Goal: Task Accomplishment & Management: Use online tool/utility

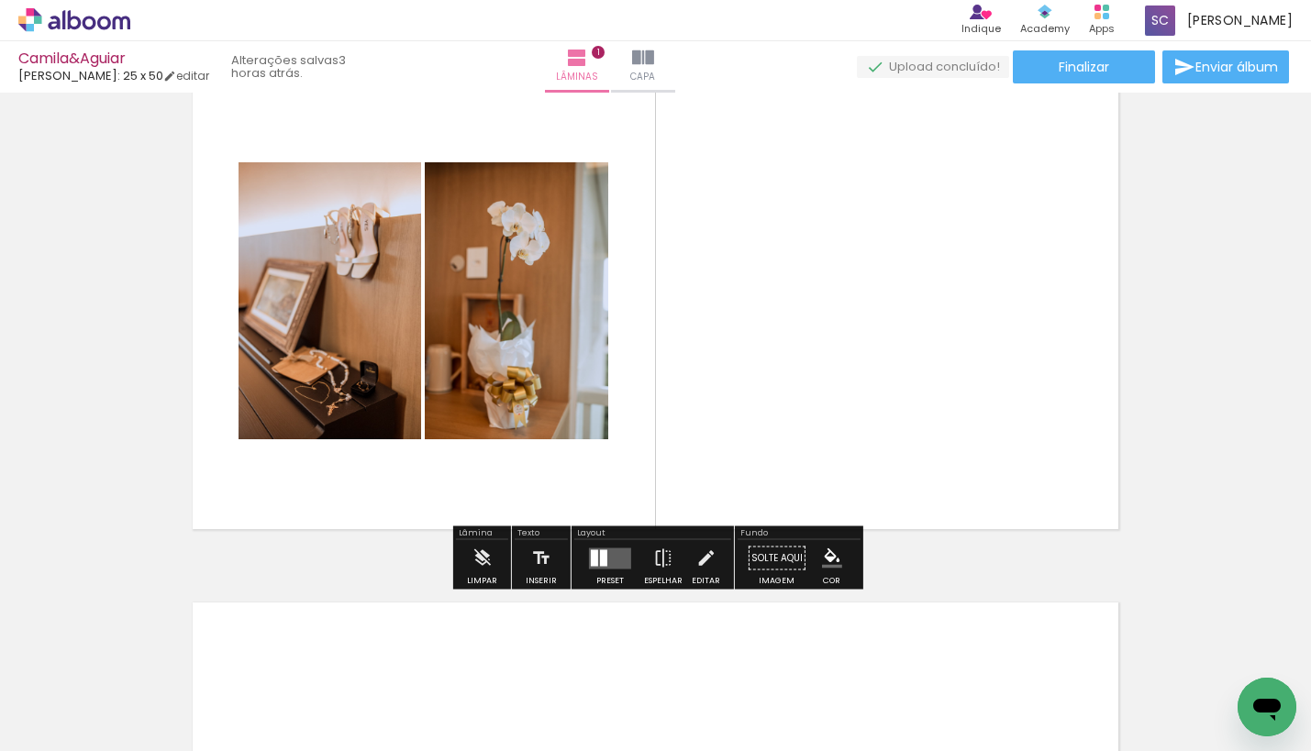
scroll to position [55, 0]
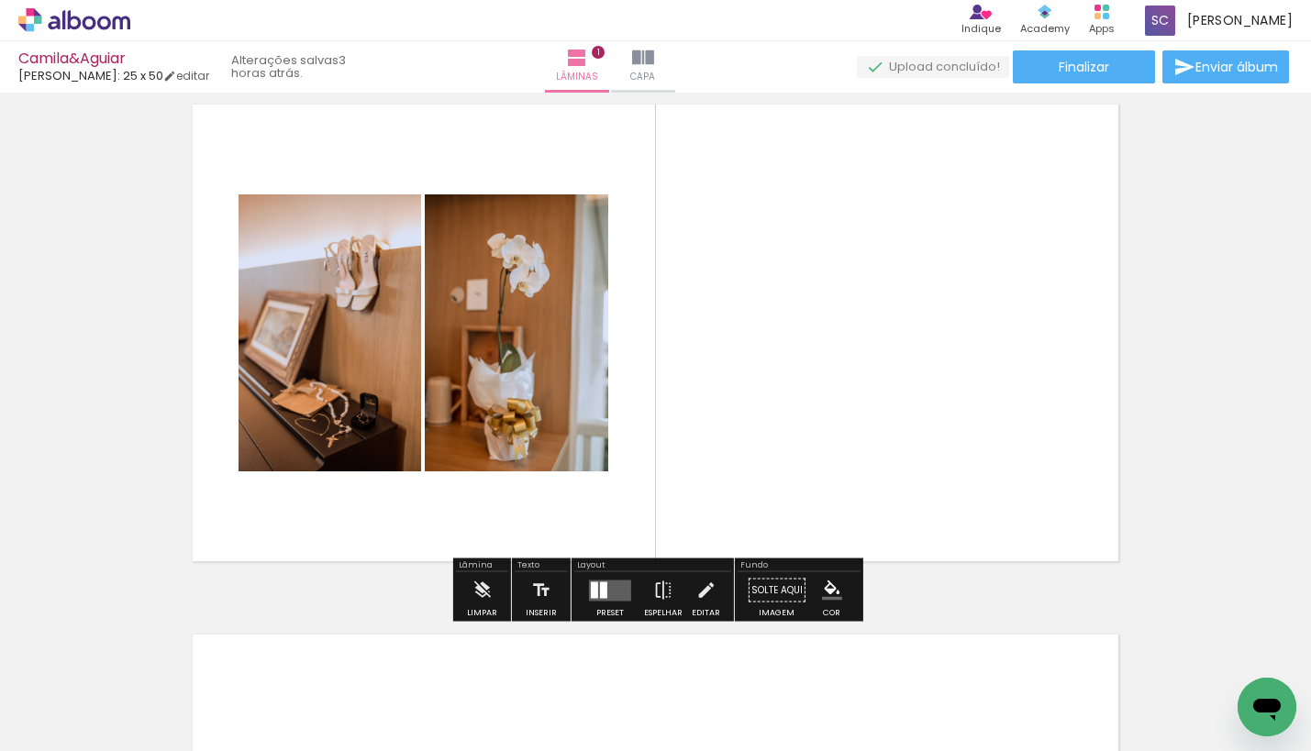
click at [618, 585] on quentale-layouter at bounding box center [610, 590] width 42 height 21
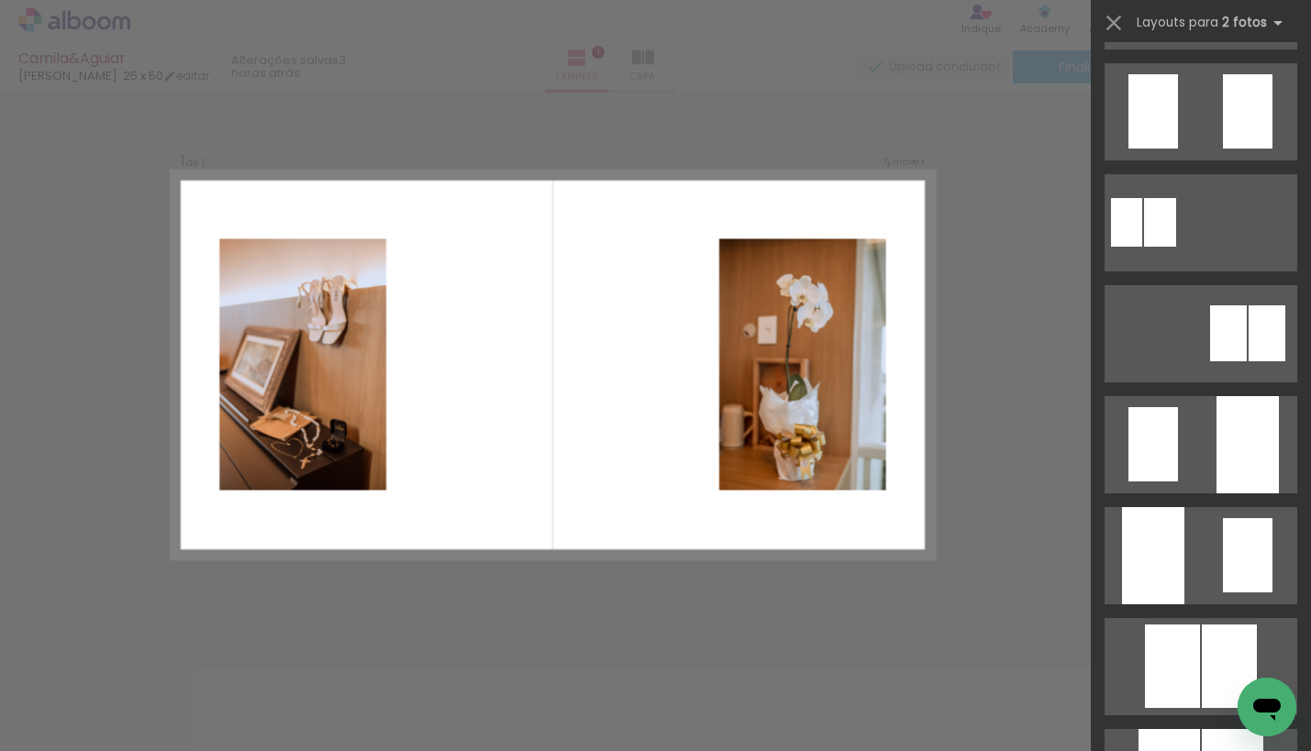
scroll to position [585, 0]
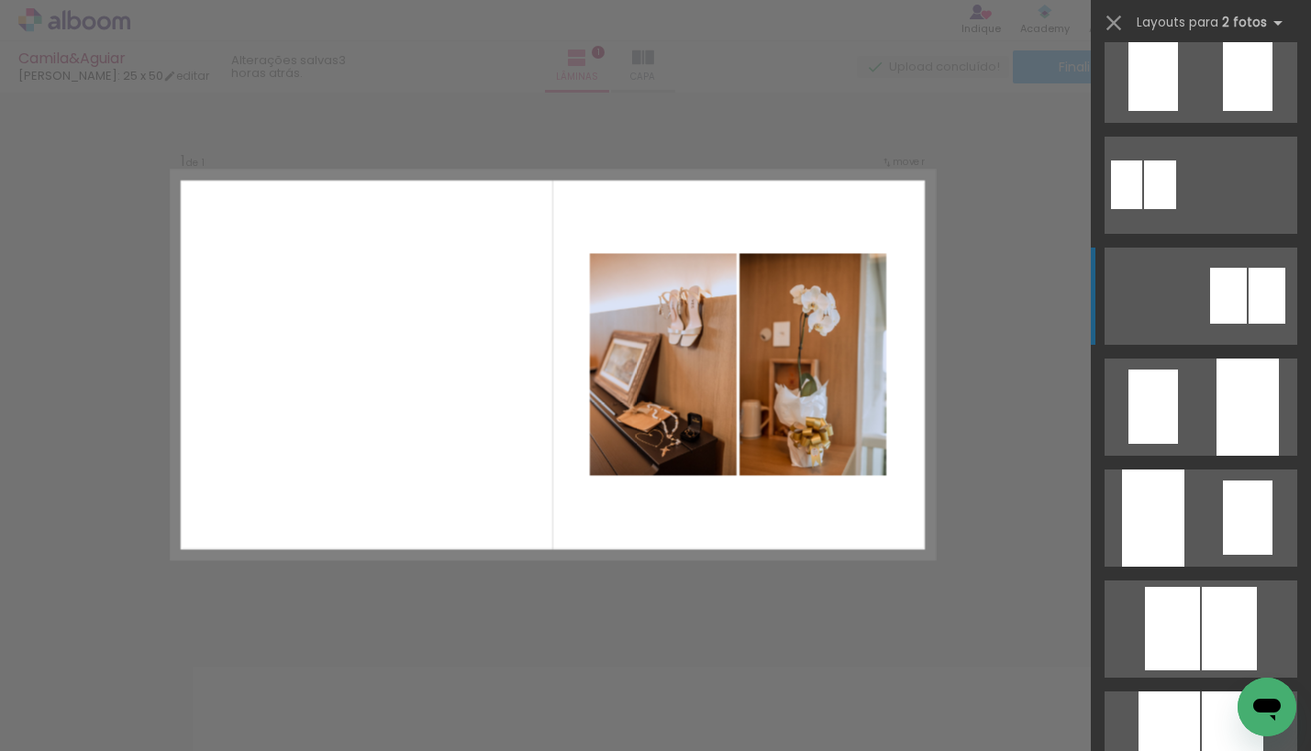
click at [1177, 316] on quentale-layouter at bounding box center [1200, 296] width 193 height 97
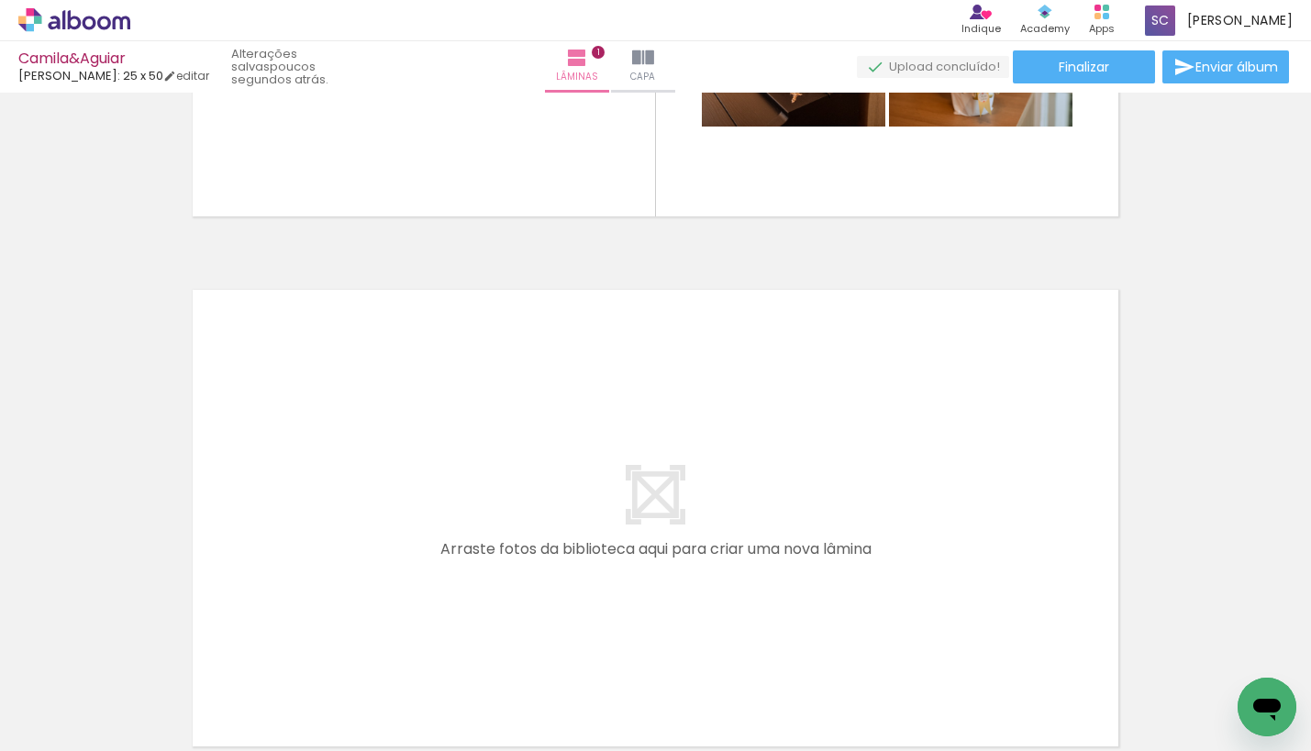
scroll to position [0, 460]
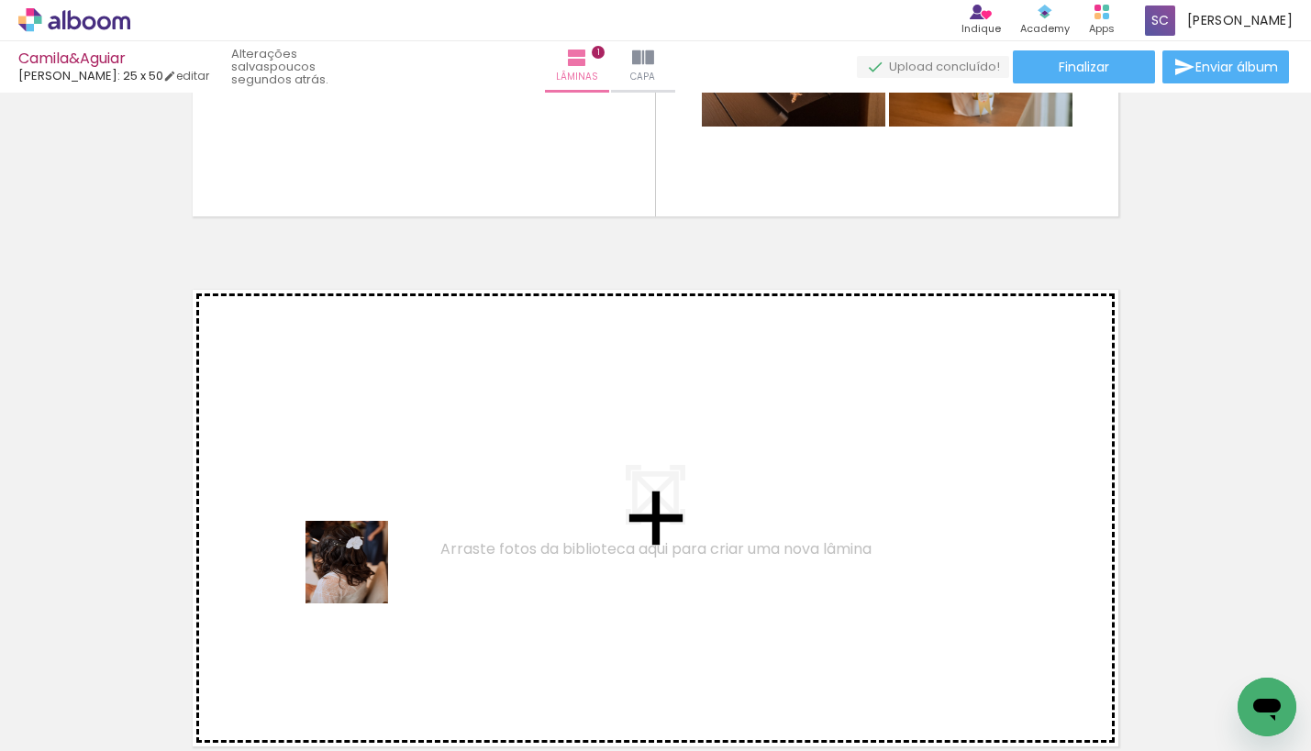
drag, startPoint x: 353, startPoint y: 679, endPoint x: 358, endPoint y: 558, distance: 121.2
click at [358, 558] on quentale-workspace at bounding box center [655, 375] width 1311 height 751
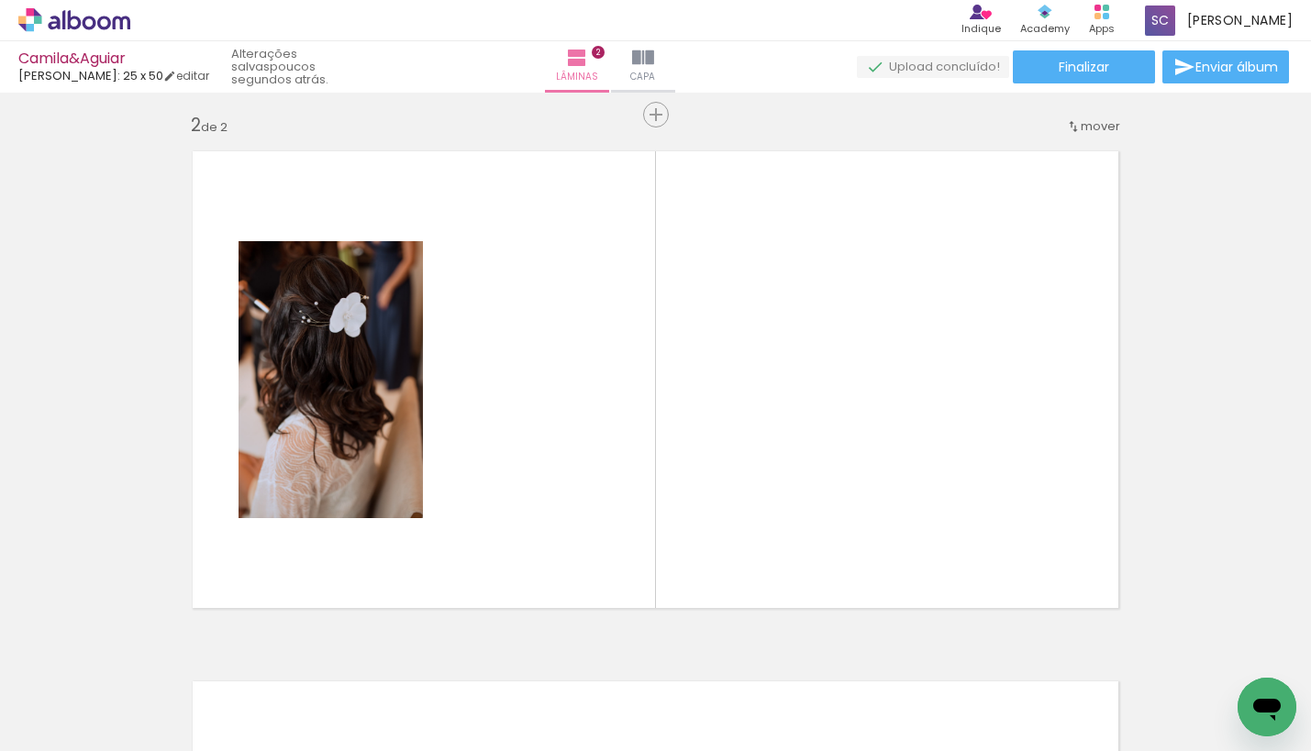
scroll to position [553, 0]
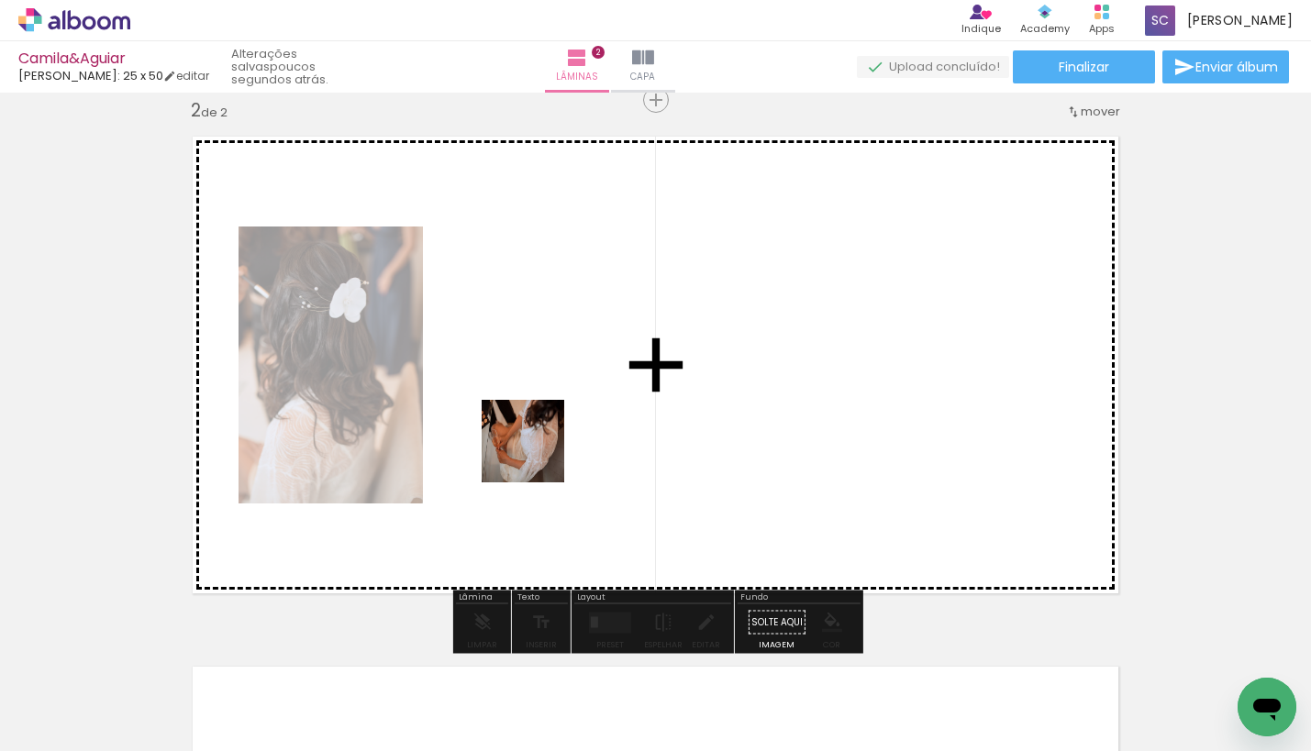
drag, startPoint x: 553, startPoint y: 704, endPoint x: 536, endPoint y: 451, distance: 253.7
click at [536, 451] on quentale-workspace at bounding box center [655, 375] width 1311 height 751
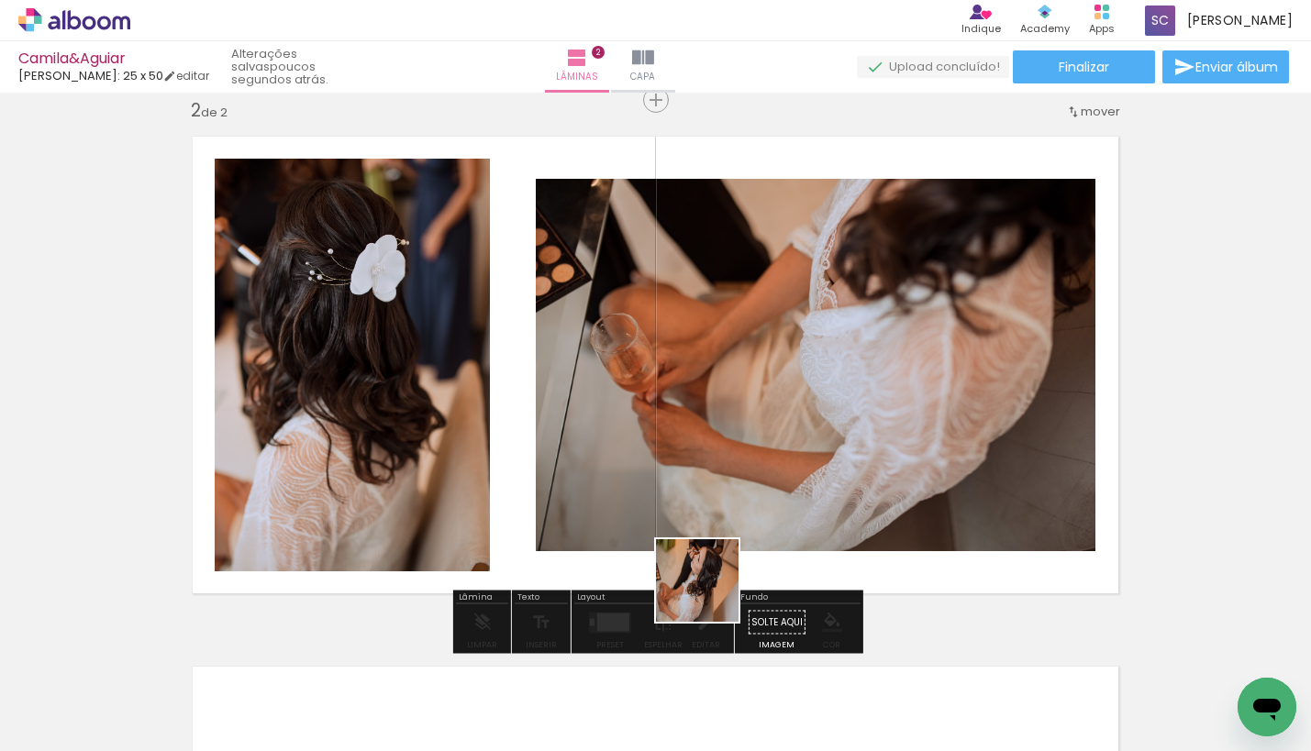
drag, startPoint x: 656, startPoint y: 708, endPoint x: 813, endPoint y: 484, distance: 273.3
click at [813, 484] on quentale-workspace at bounding box center [655, 375] width 1311 height 751
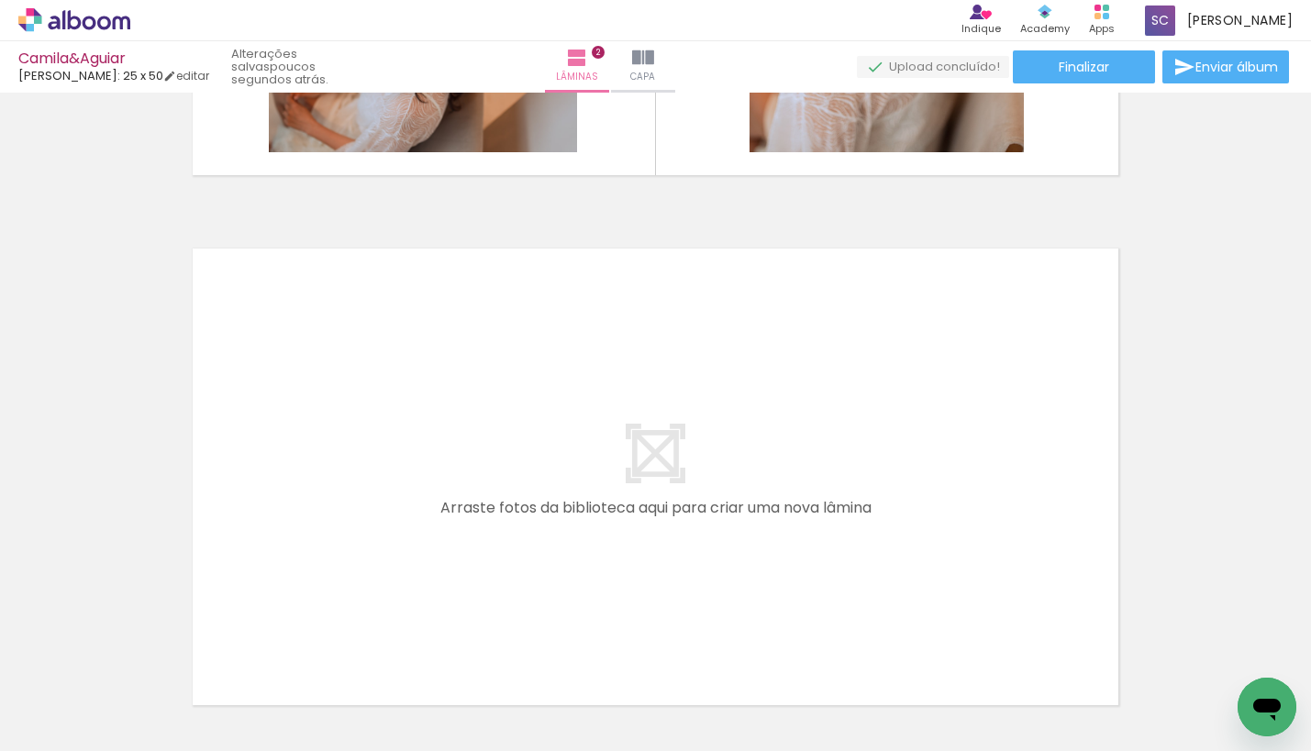
scroll to position [1021, 0]
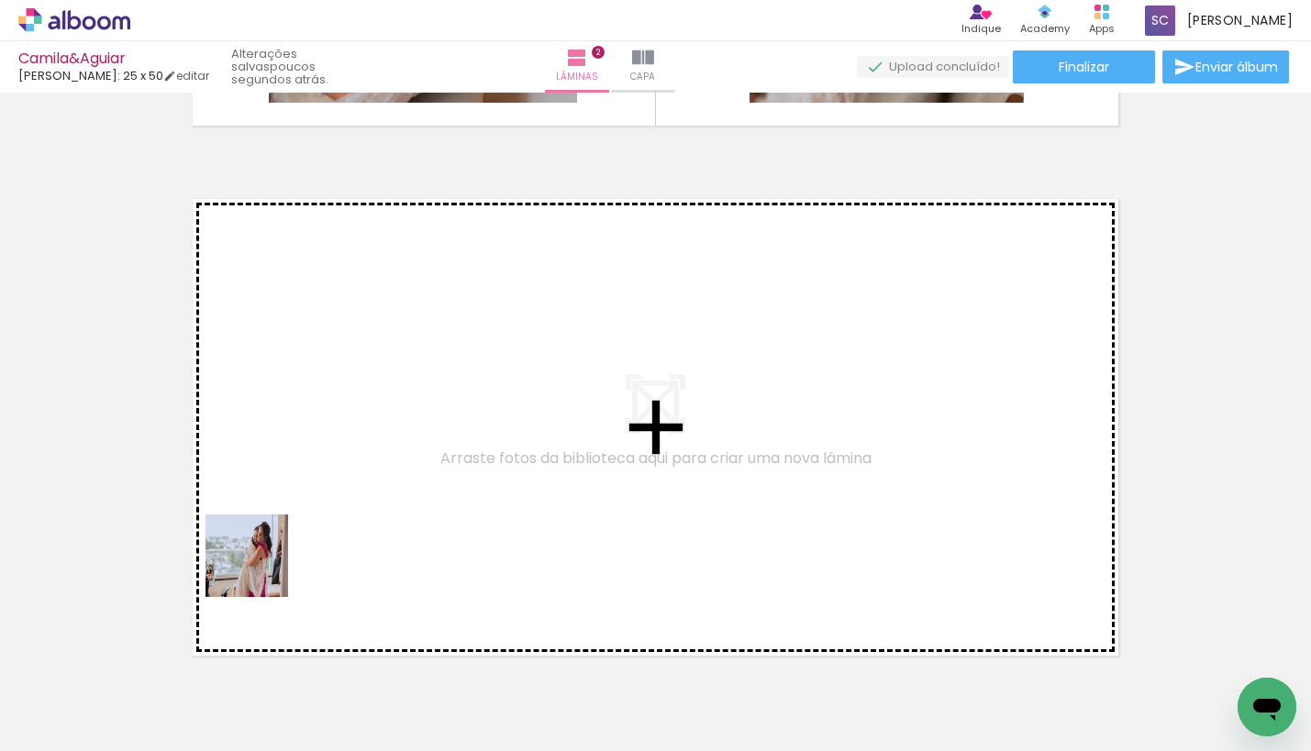
drag, startPoint x: 194, startPoint y: 700, endPoint x: 283, endPoint y: 526, distance: 194.8
click at [283, 526] on quentale-workspace at bounding box center [655, 375] width 1311 height 751
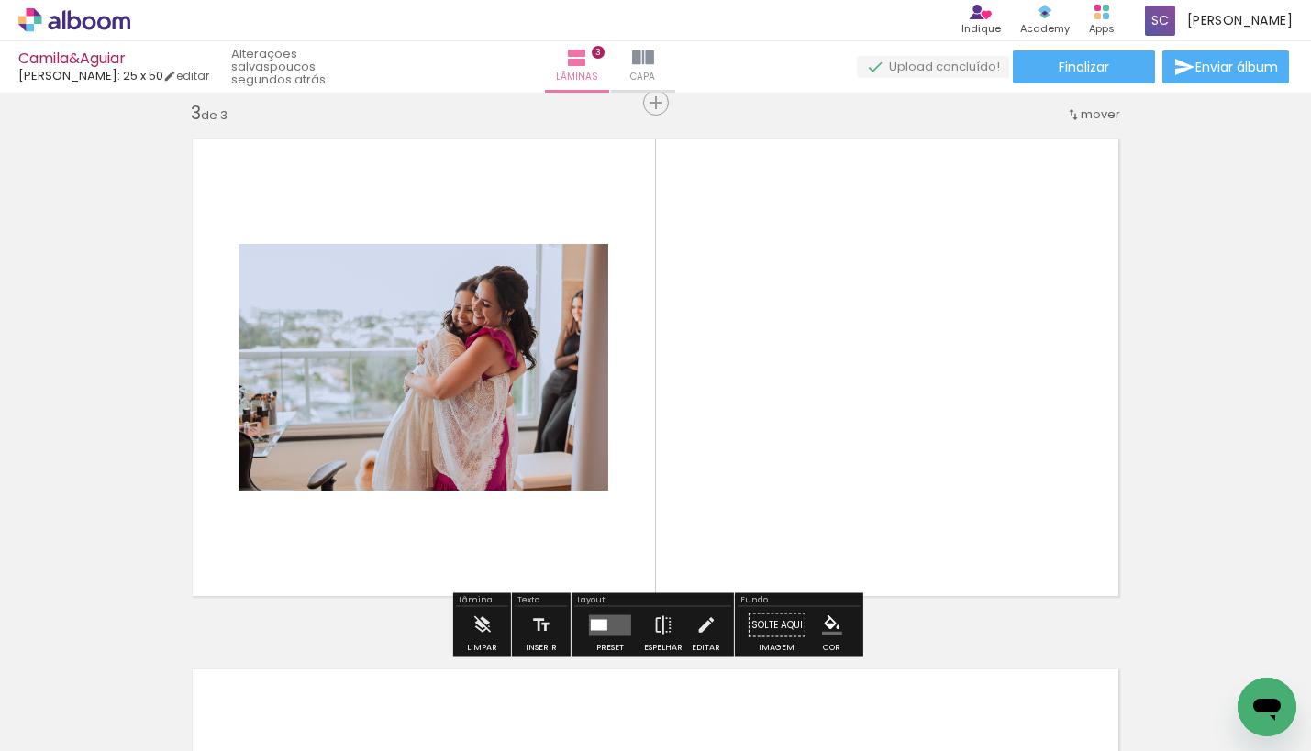
scroll to position [1083, 0]
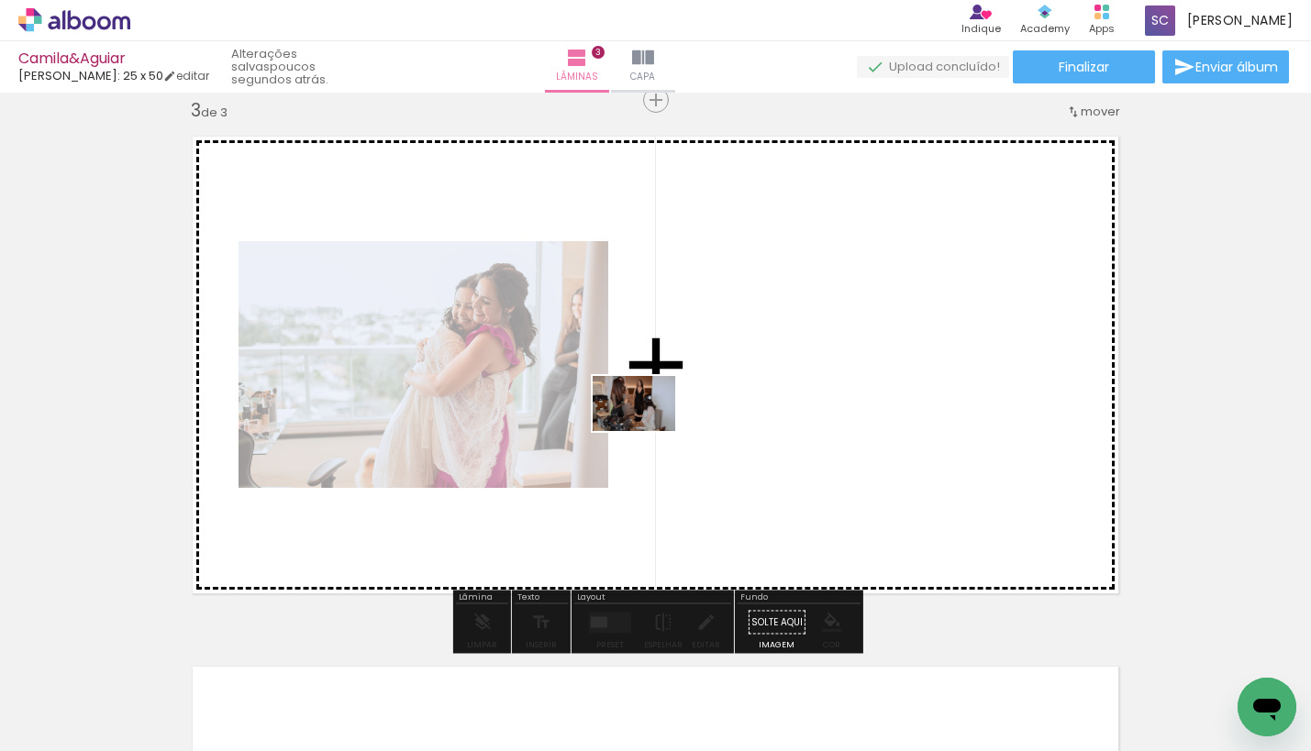
drag, startPoint x: 298, startPoint y: 685, endPoint x: 652, endPoint y: 422, distance: 441.2
click at [652, 422] on quentale-workspace at bounding box center [655, 375] width 1311 height 751
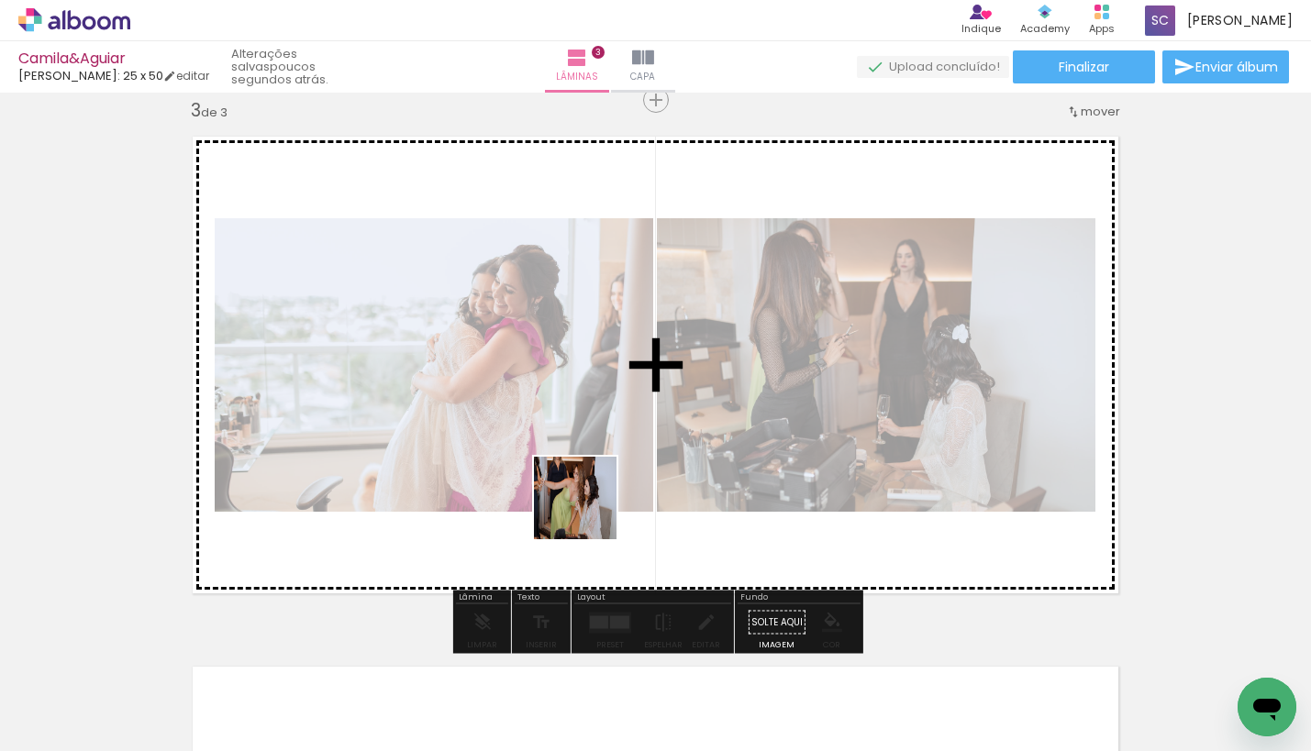
drag, startPoint x: 395, startPoint y: 690, endPoint x: 669, endPoint y: 441, distance: 369.4
click at [669, 441] on quentale-workspace at bounding box center [655, 375] width 1311 height 751
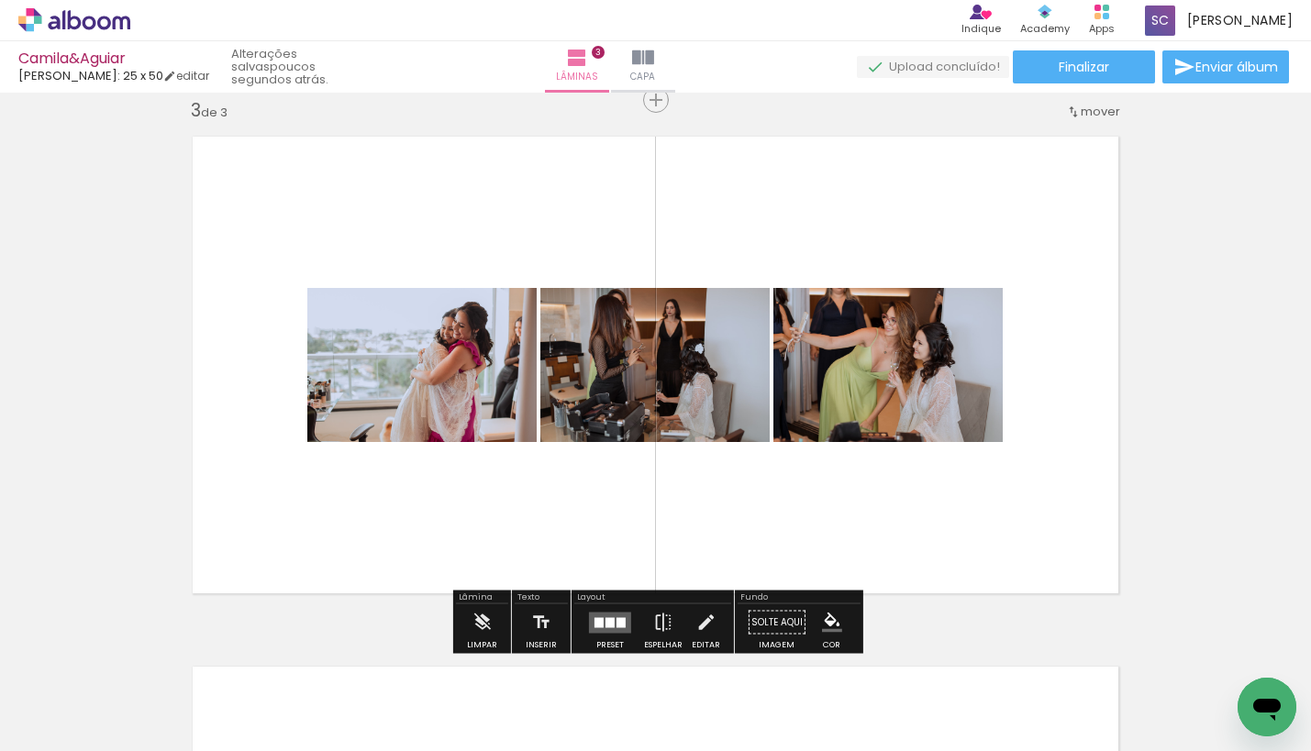
scroll to position [0, 271]
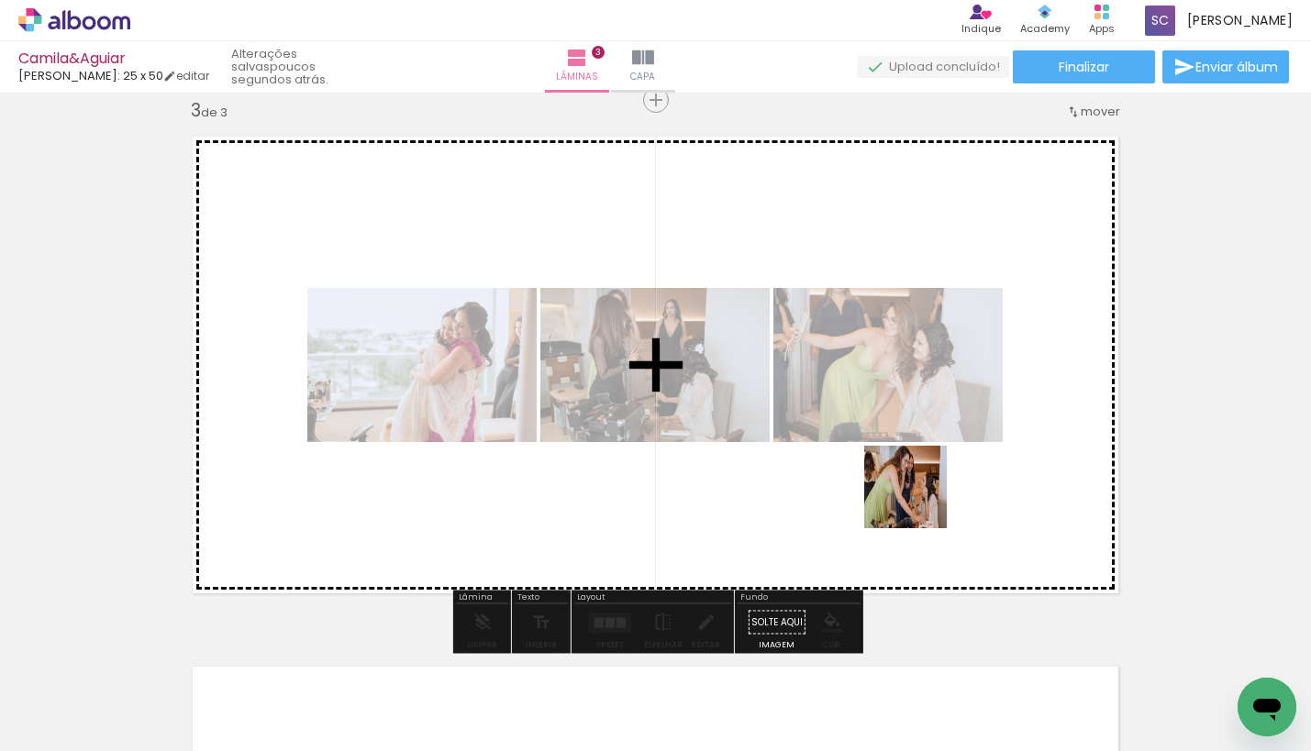
drag, startPoint x: 941, startPoint y: 705, endPoint x: 919, endPoint y: 501, distance: 205.7
click at [919, 501] on quentale-workspace at bounding box center [655, 375] width 1311 height 751
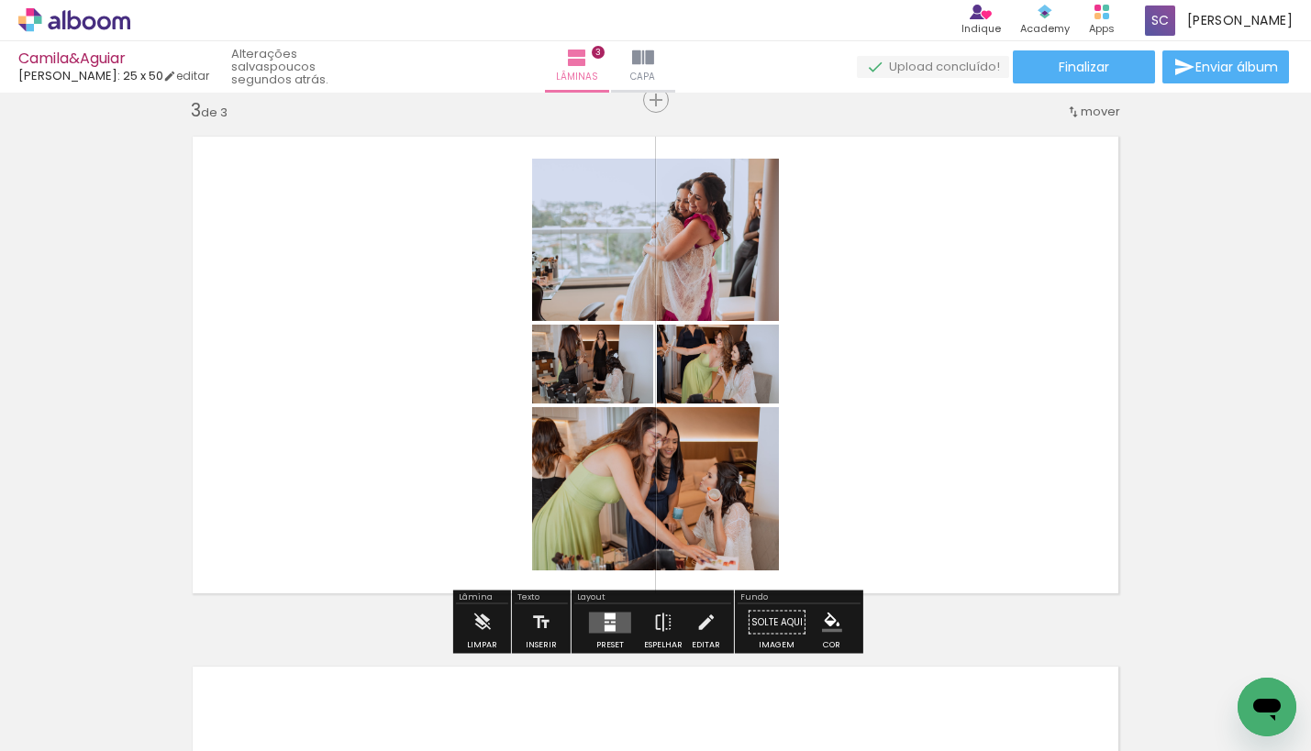
scroll to position [0, 892]
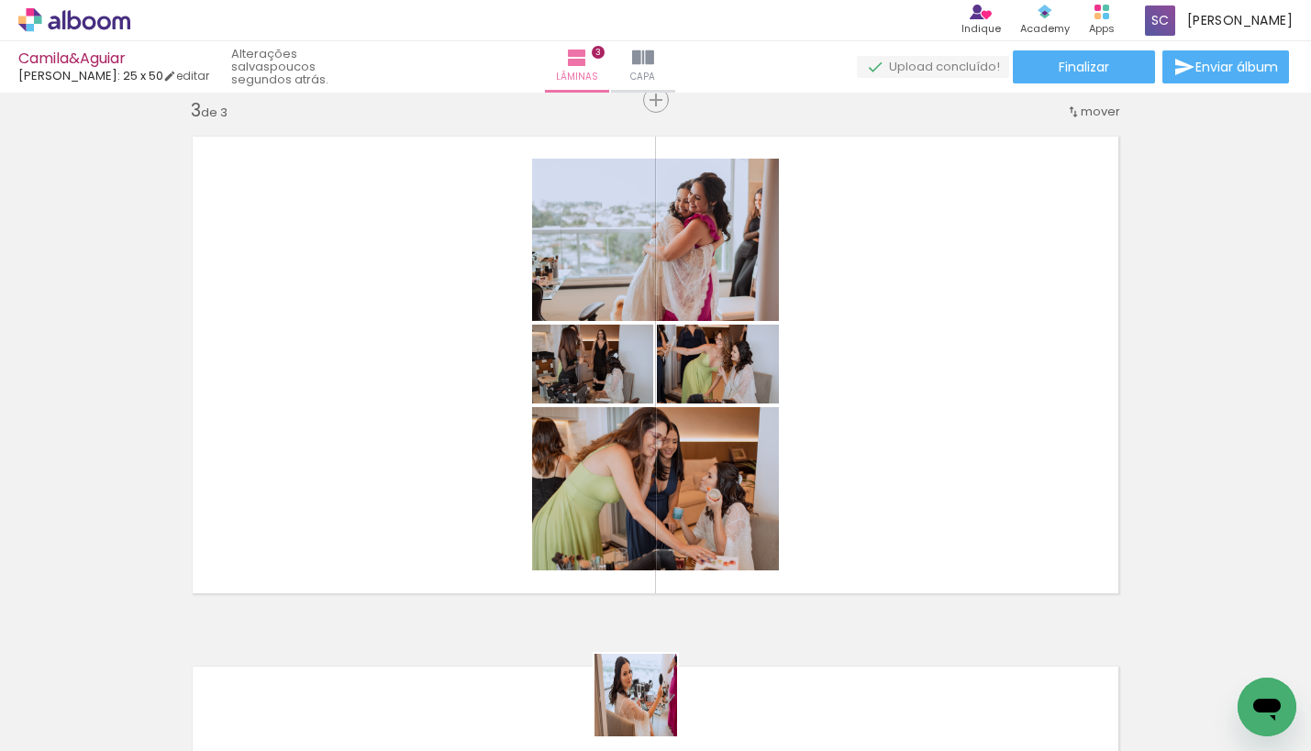
drag, startPoint x: 647, startPoint y: 714, endPoint x: 857, endPoint y: 488, distance: 308.2
click at [857, 488] on quentale-workspace at bounding box center [655, 375] width 1311 height 751
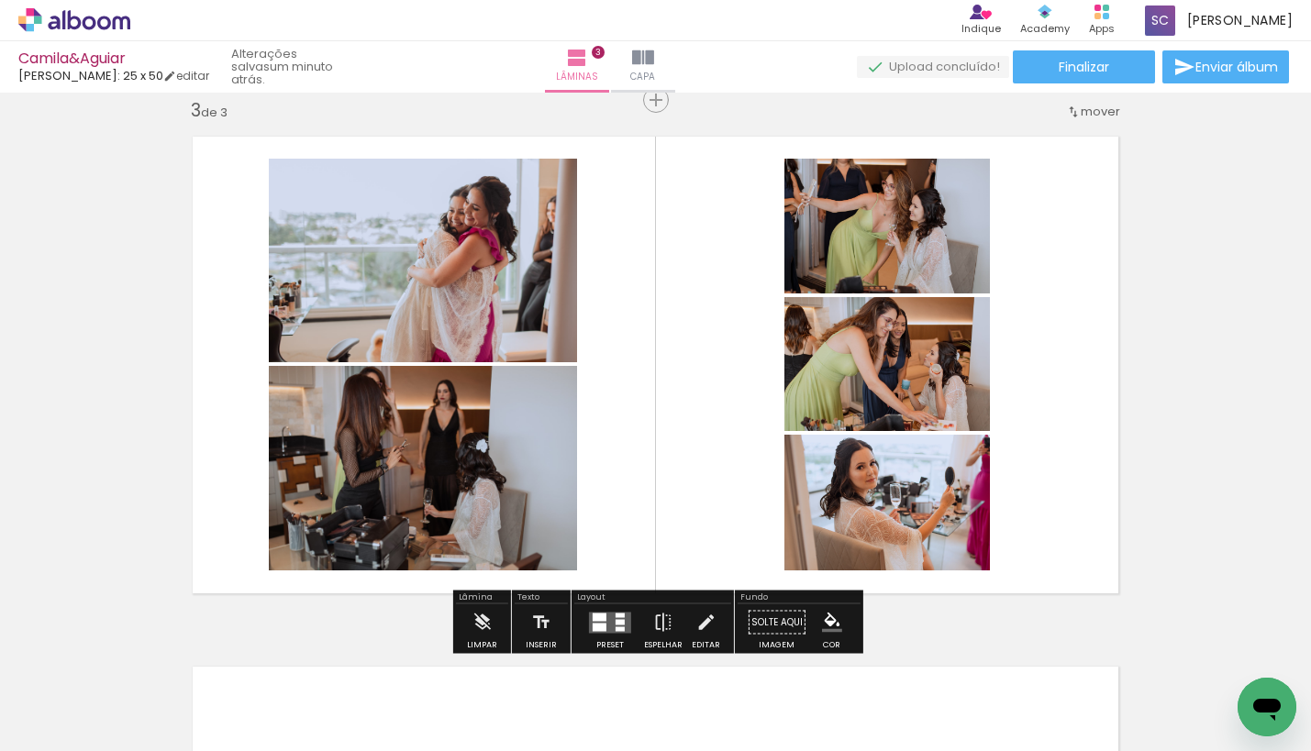
scroll to position [1065, 0]
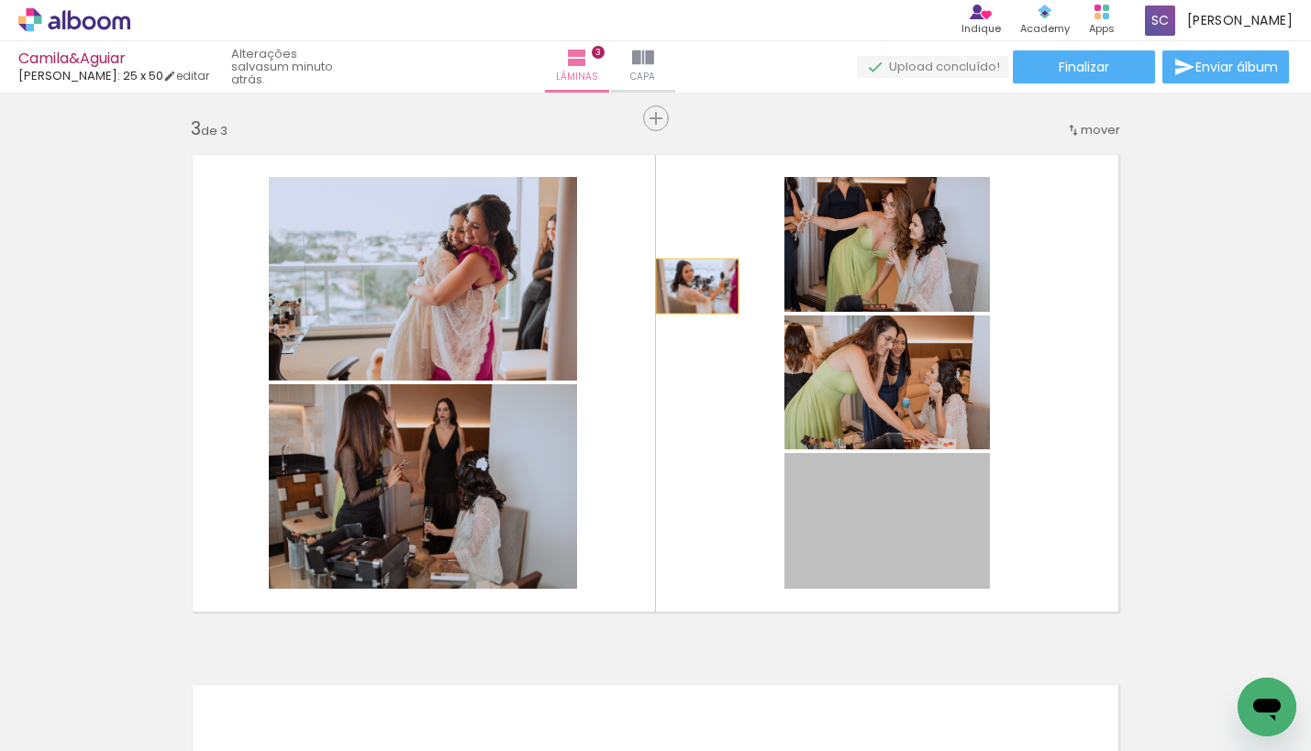
drag, startPoint x: 844, startPoint y: 526, endPoint x: 697, endPoint y: 281, distance: 286.3
click at [697, 282] on quentale-layouter at bounding box center [655, 383] width 953 height 484
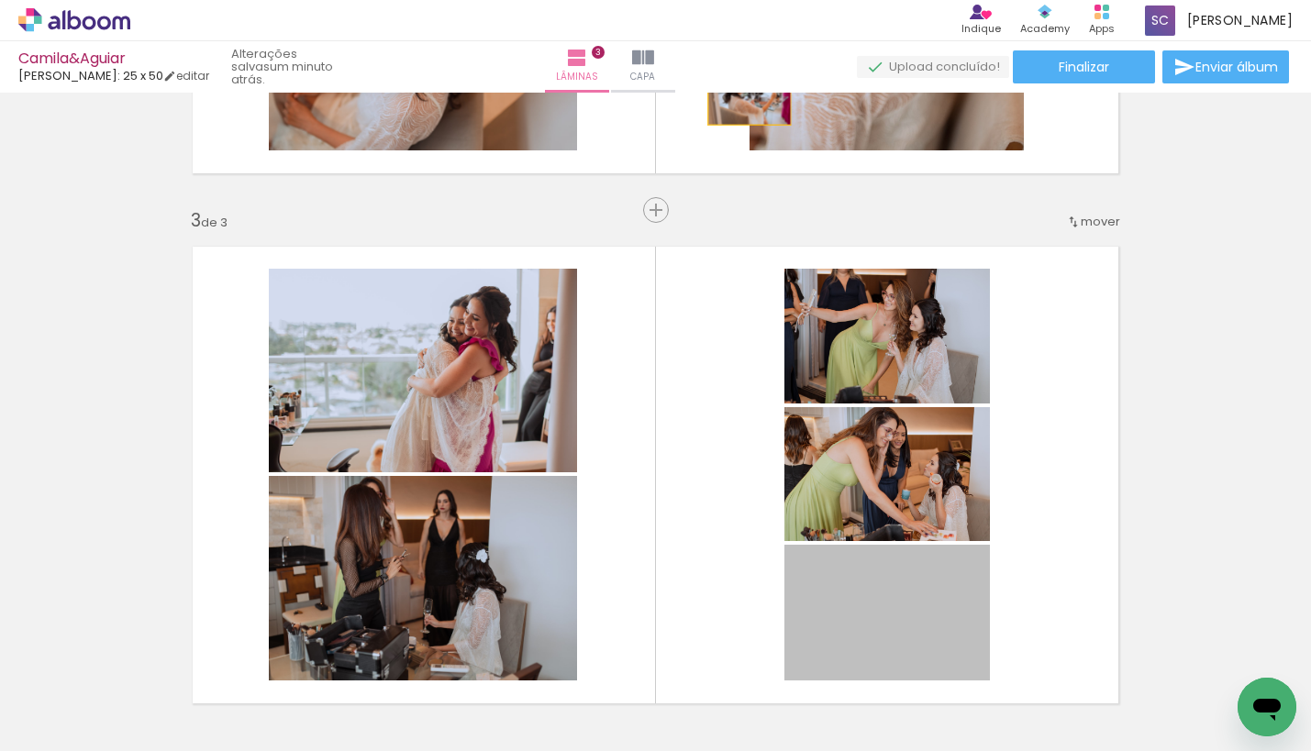
scroll to position [921, 0]
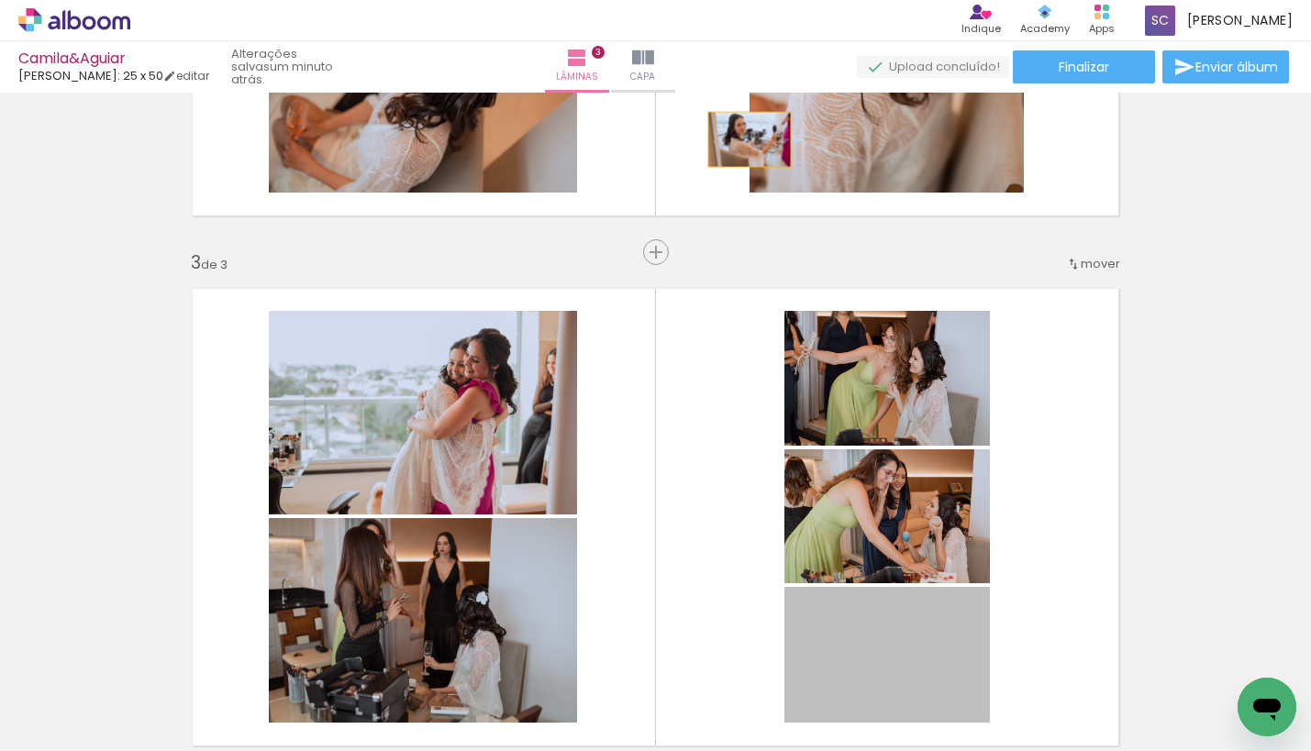
drag, startPoint x: 819, startPoint y: 570, endPoint x: 747, endPoint y: 75, distance: 499.5
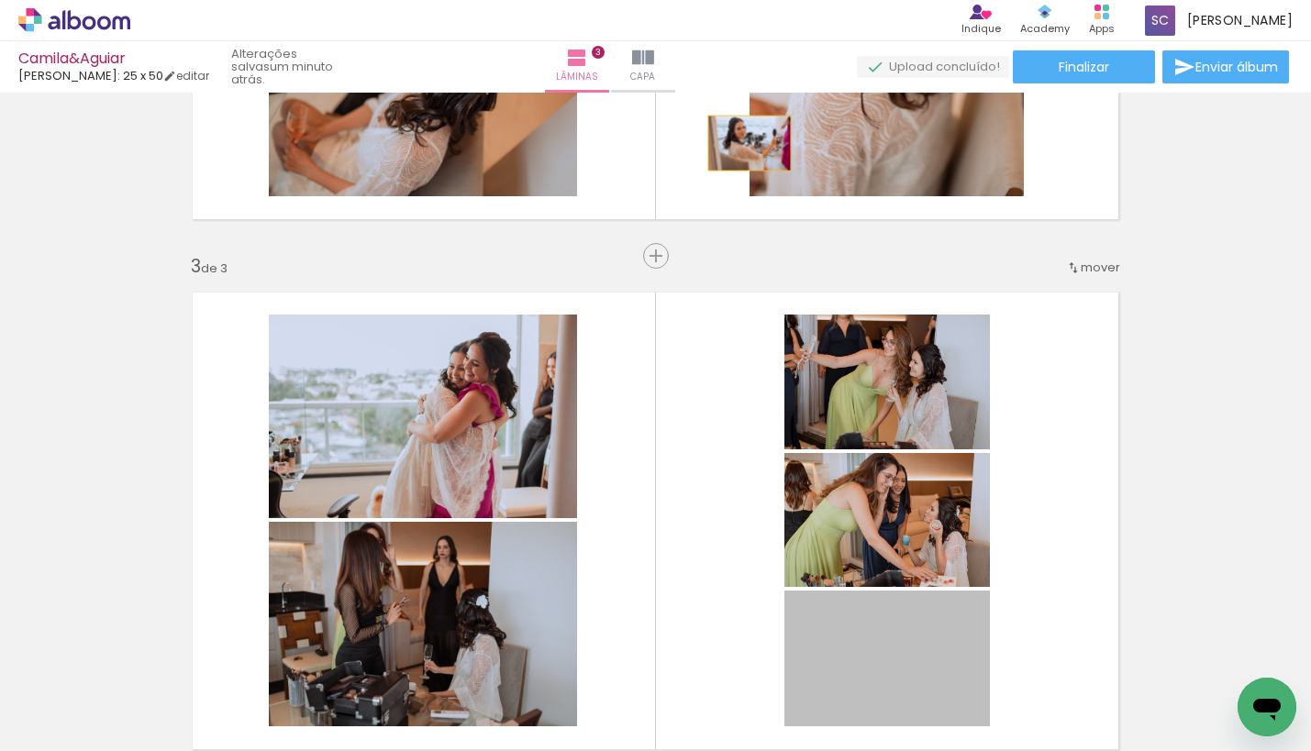
click at [747, 0] on div "Camila&Aguiar Luiz Fotógrafo: 25 x 50 editar um minuto atrás. Lâminas 3 Capa Fi…" at bounding box center [655, 0] width 1311 height 0
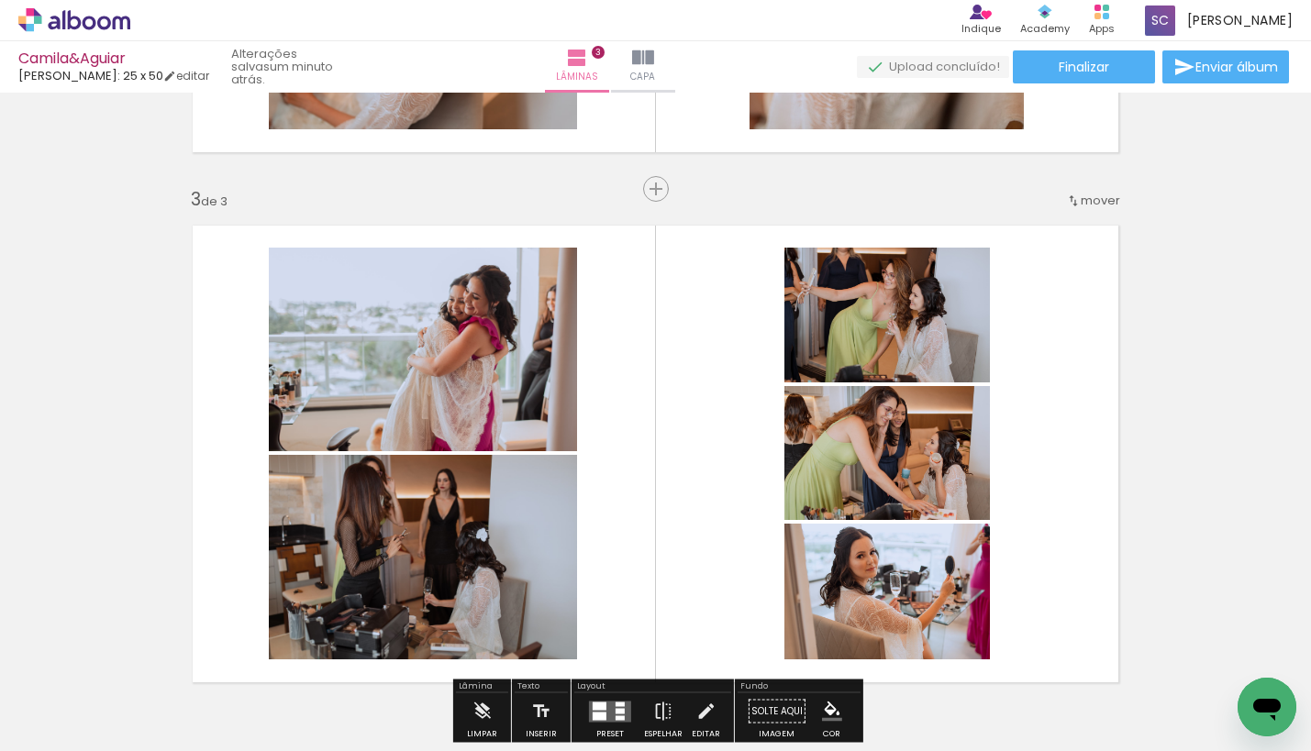
scroll to position [993, 0]
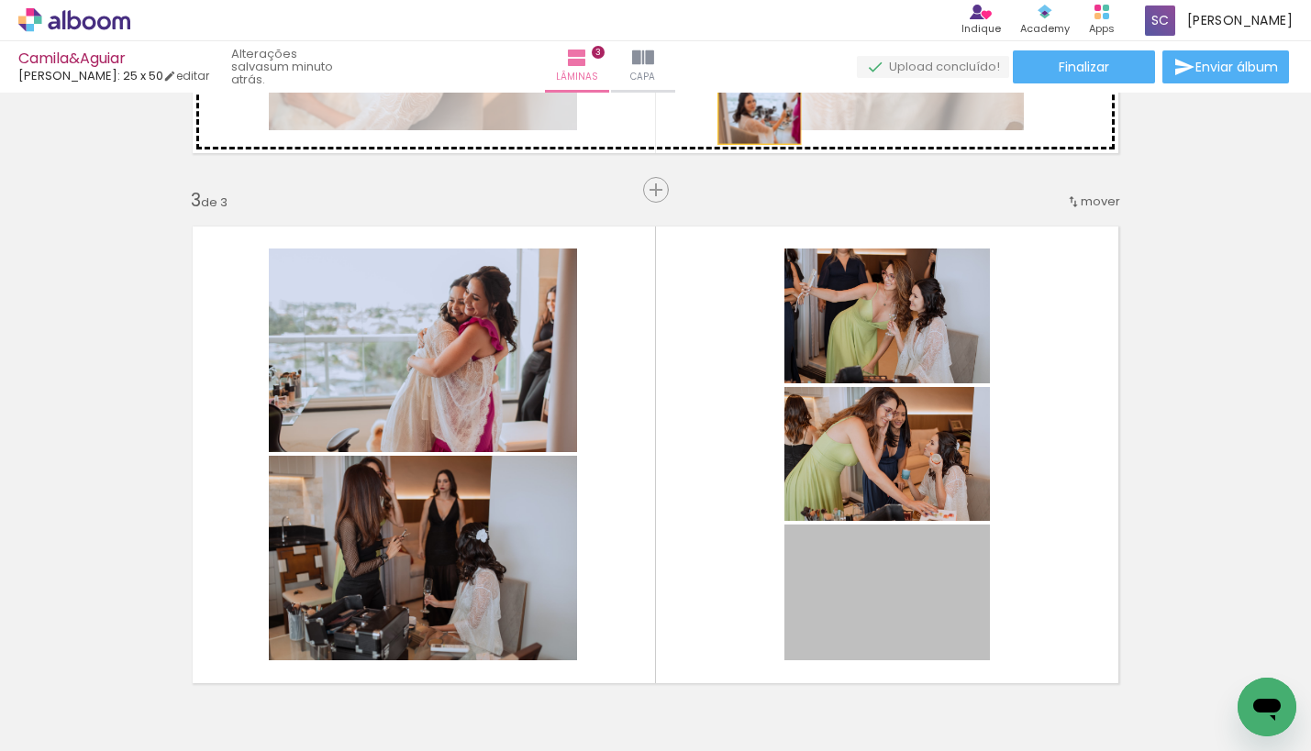
drag, startPoint x: 830, startPoint y: 571, endPoint x: 759, endPoint y: 116, distance: 460.4
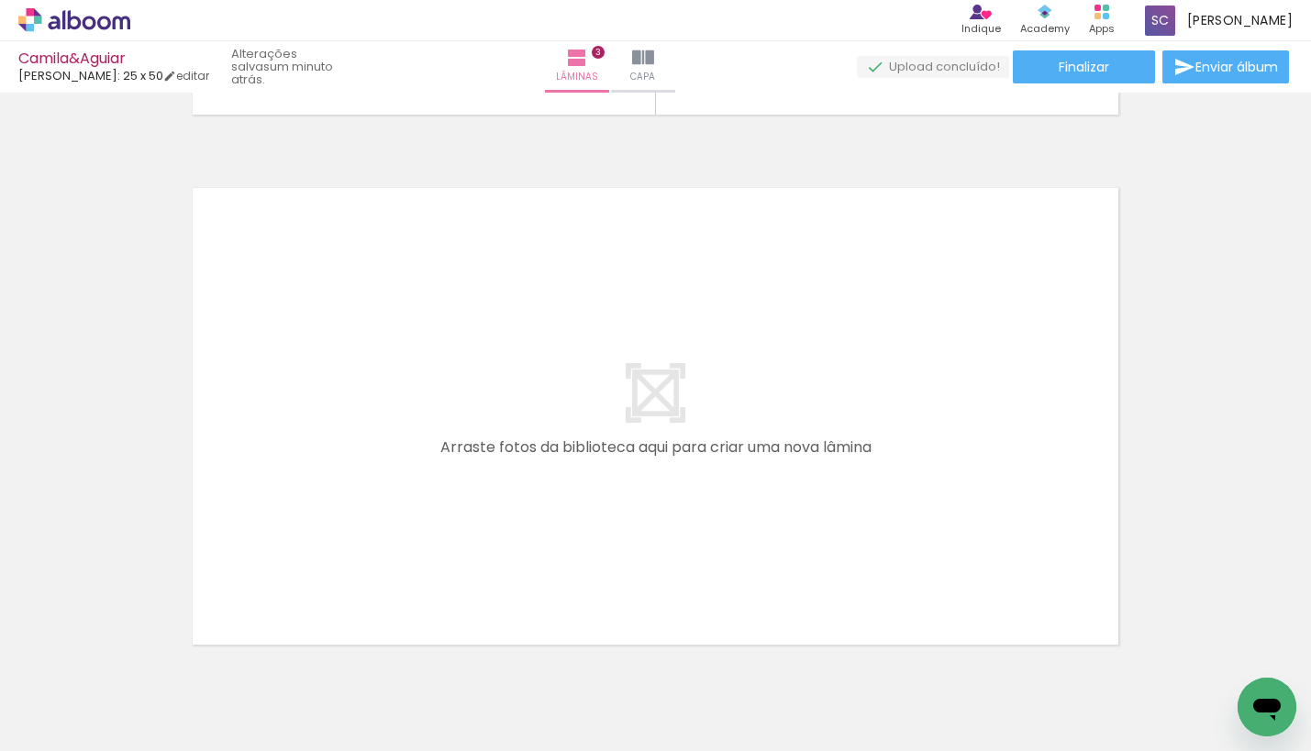
scroll to position [0, 1098]
drag, startPoint x: 541, startPoint y: 702, endPoint x: 541, endPoint y: 512, distance: 189.8
click at [541, 512] on quentale-workspace at bounding box center [655, 375] width 1311 height 751
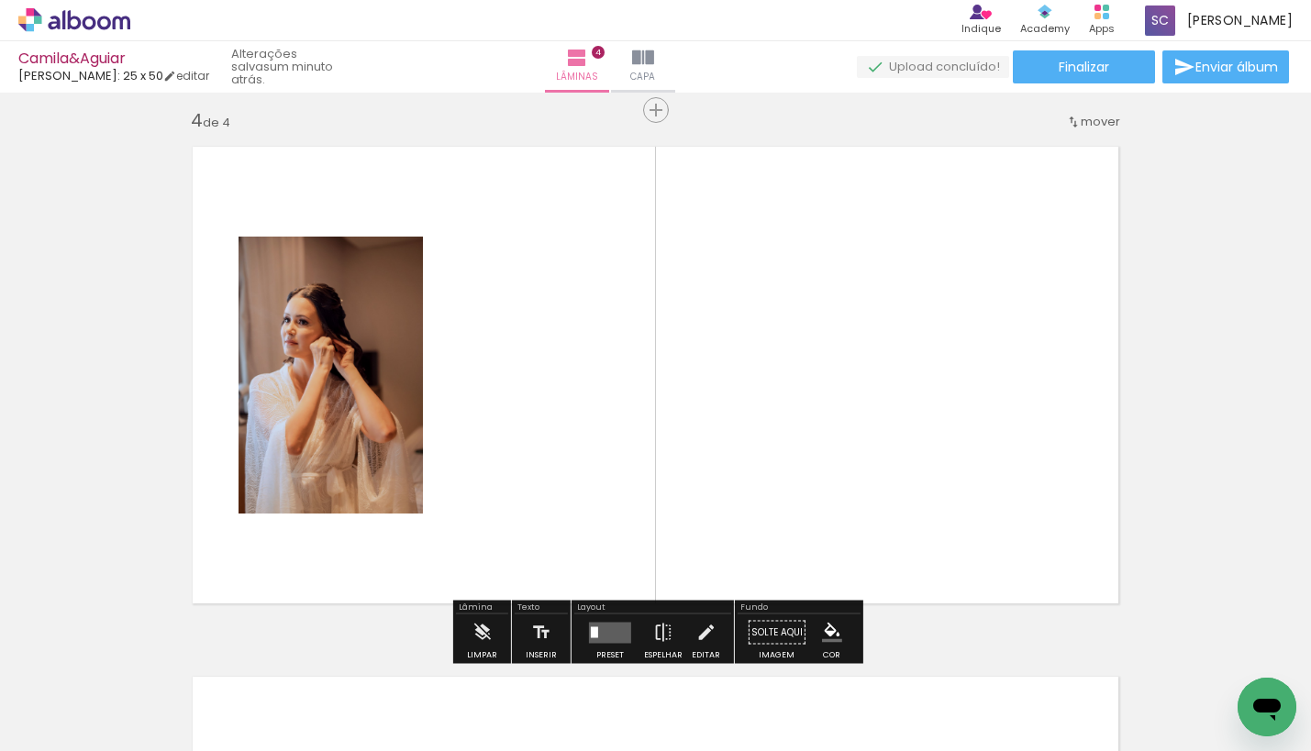
scroll to position [1613, 0]
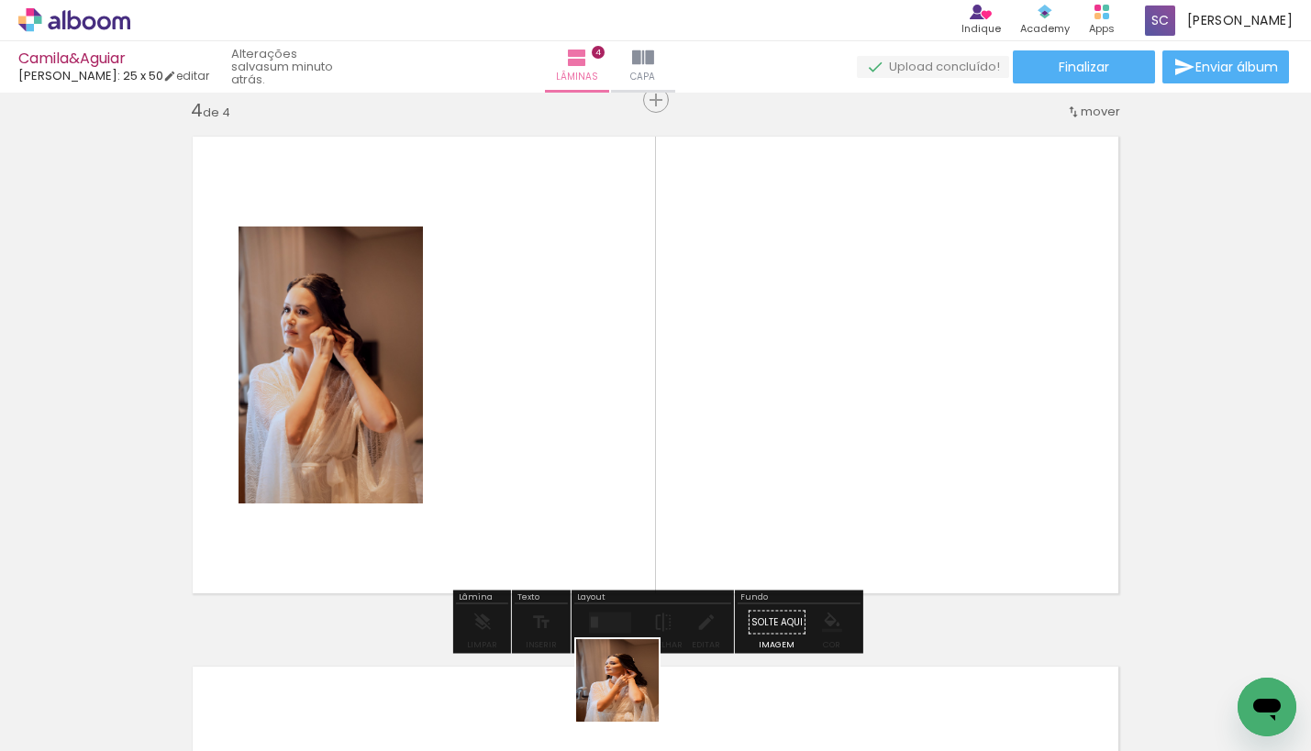
drag, startPoint x: 631, startPoint y: 701, endPoint x: 579, endPoint y: 478, distance: 228.9
click at [579, 478] on quentale-workspace at bounding box center [655, 375] width 1311 height 751
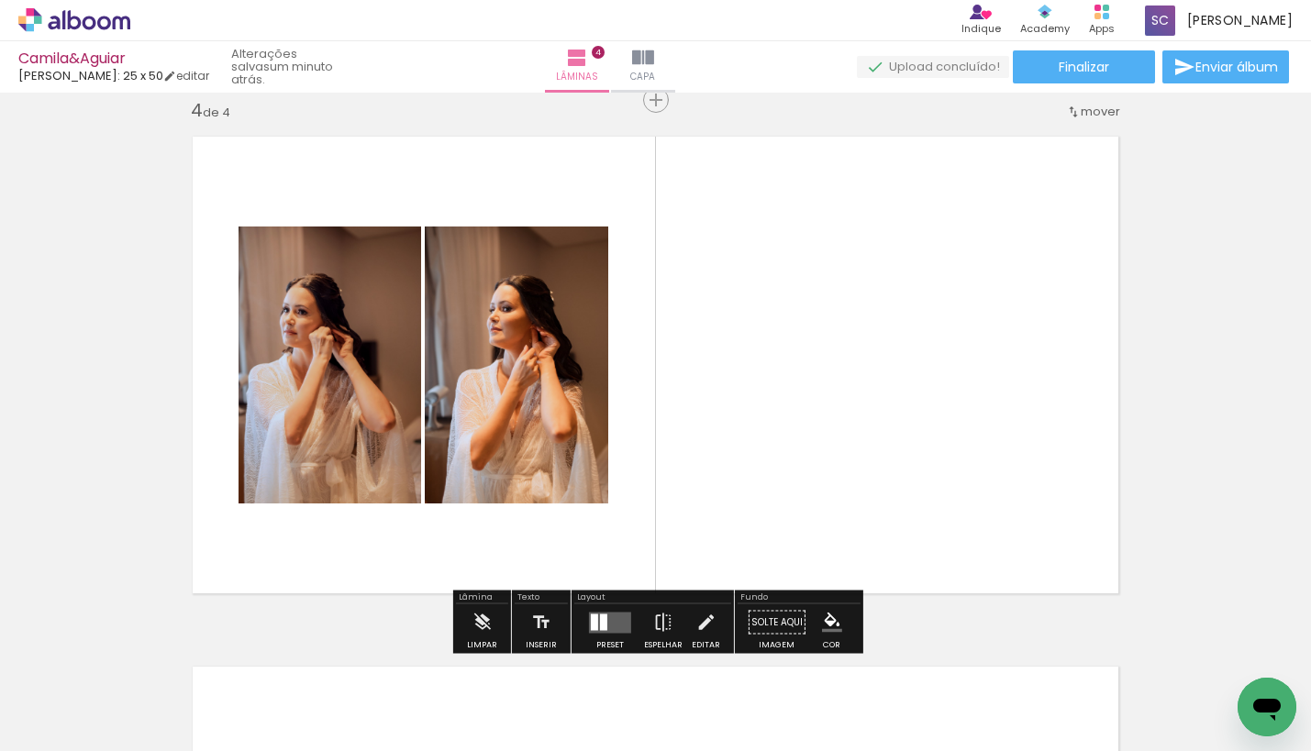
drag, startPoint x: 737, startPoint y: 704, endPoint x: 697, endPoint y: 369, distance: 338.1
click at [697, 369] on quentale-workspace at bounding box center [655, 375] width 1311 height 751
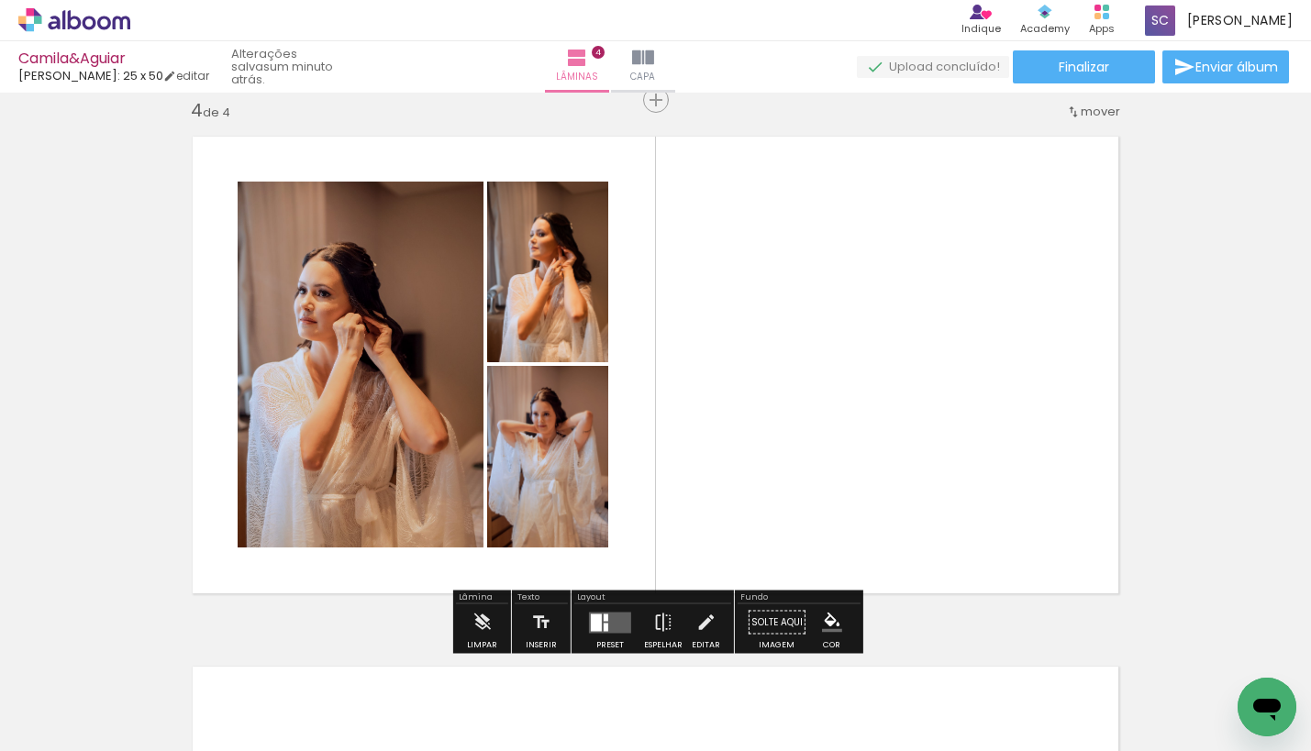
drag, startPoint x: 833, startPoint y: 696, endPoint x: 793, endPoint y: 397, distance: 301.6
click at [793, 397] on quentale-workspace at bounding box center [655, 375] width 1311 height 751
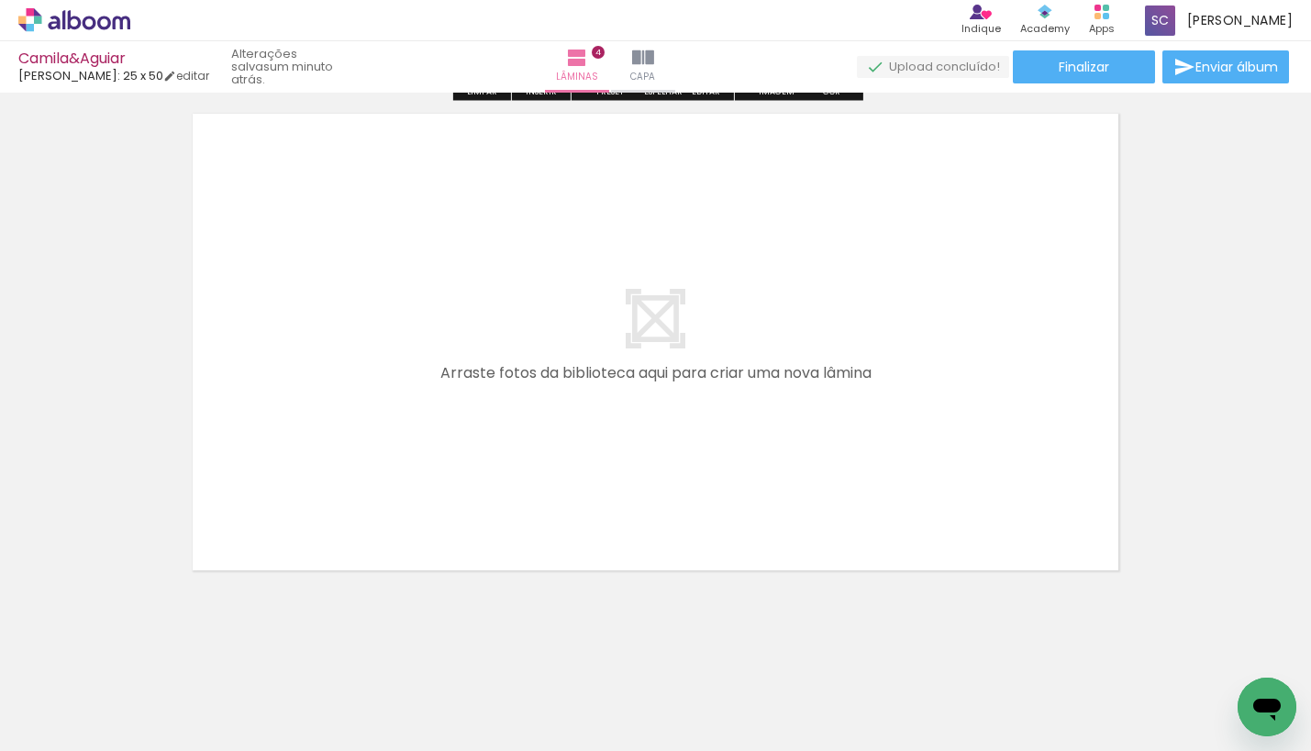
scroll to position [0, 1277]
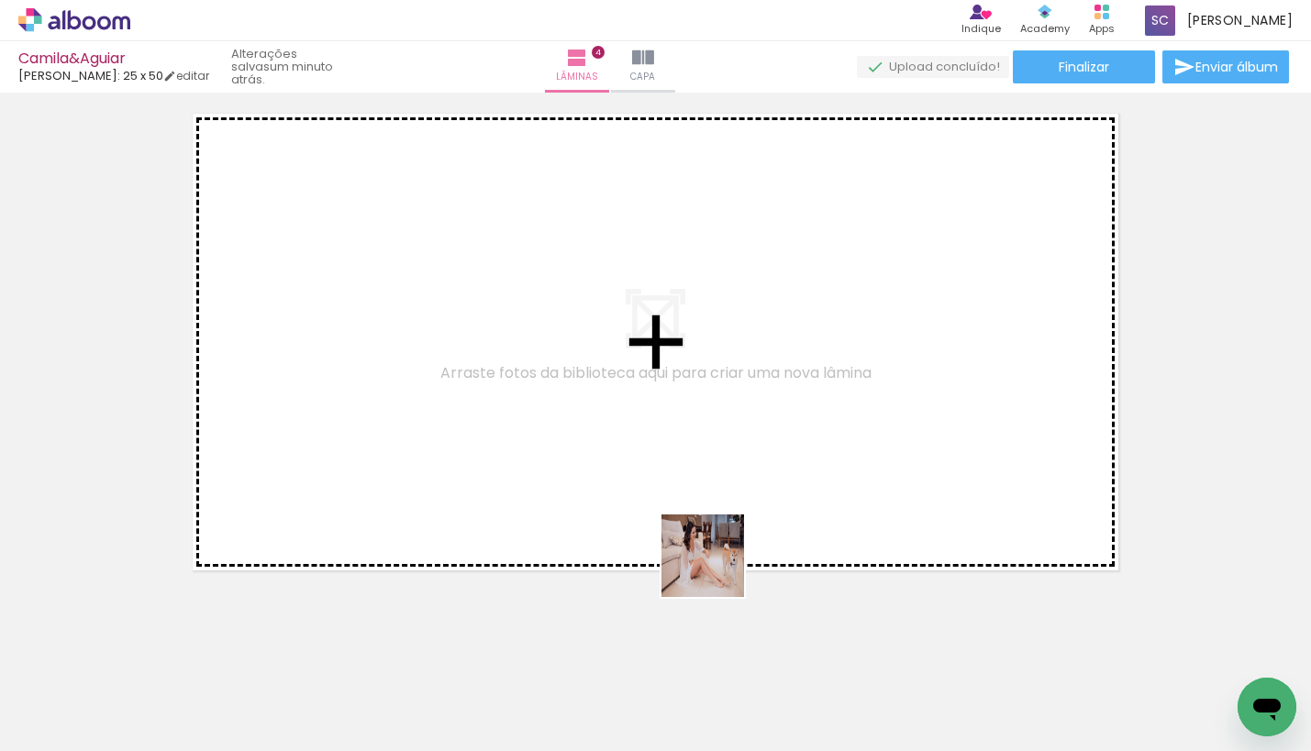
drag, startPoint x: 779, startPoint y: 708, endPoint x: 716, endPoint y: 567, distance: 154.4
click at [716, 567] on quentale-workspace at bounding box center [655, 375] width 1311 height 751
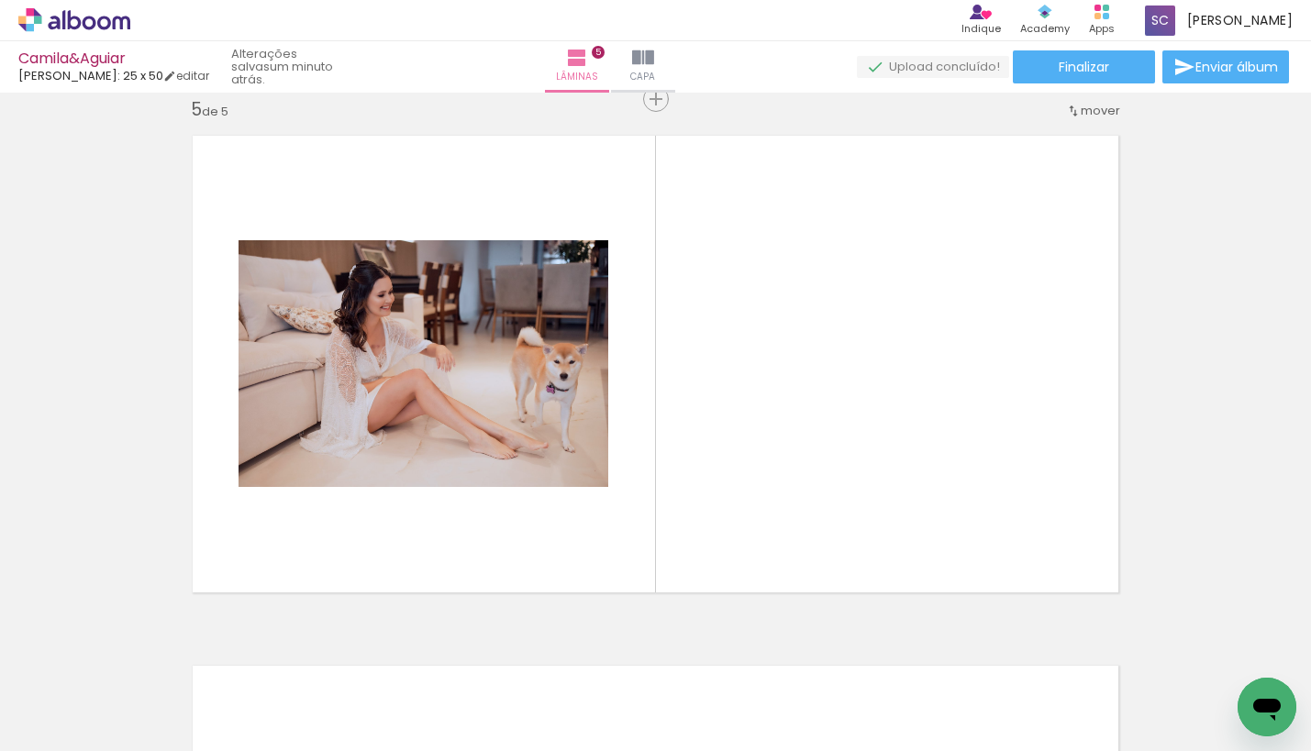
scroll to position [2143, 0]
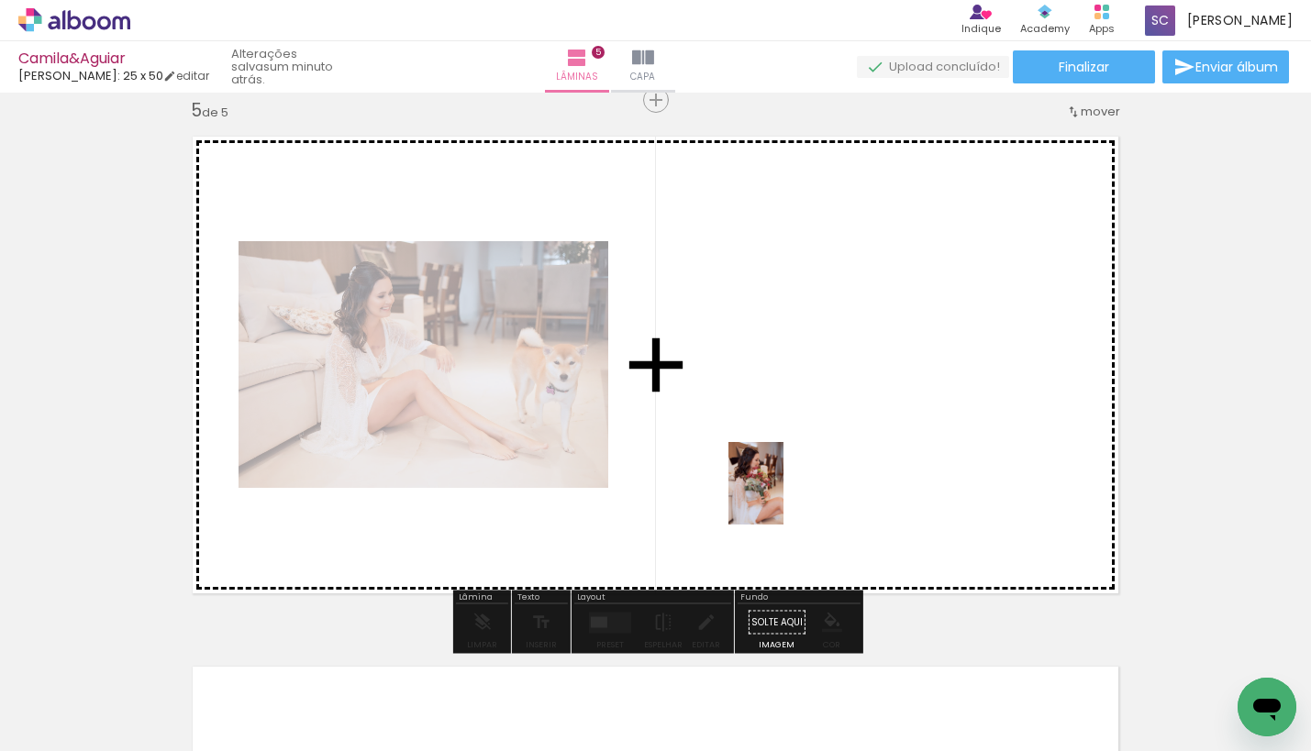
drag, startPoint x: 864, startPoint y: 708, endPoint x: 783, endPoint y: 497, distance: 225.9
click at [783, 497] on quentale-workspace at bounding box center [655, 375] width 1311 height 751
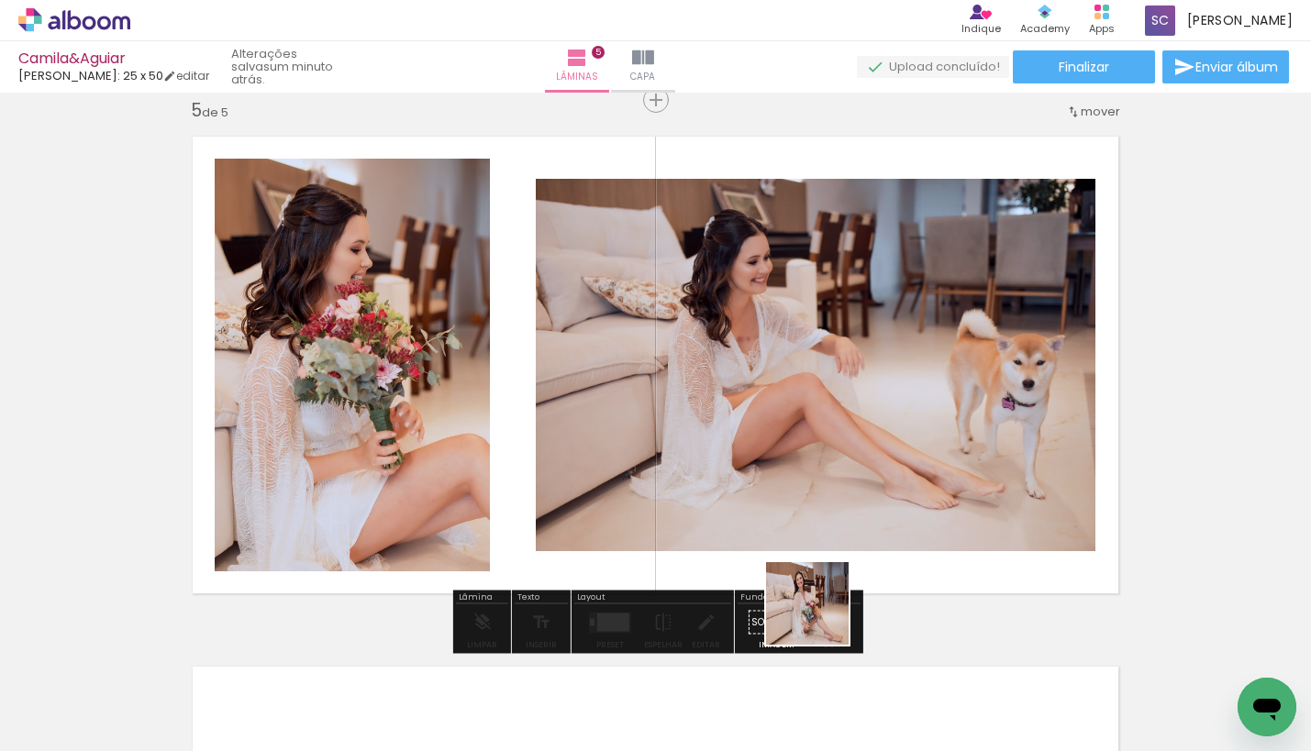
drag, startPoint x: 948, startPoint y: 703, endPoint x: 762, endPoint y: 541, distance: 247.0
click at [762, 541] on quentale-workspace at bounding box center [655, 375] width 1311 height 751
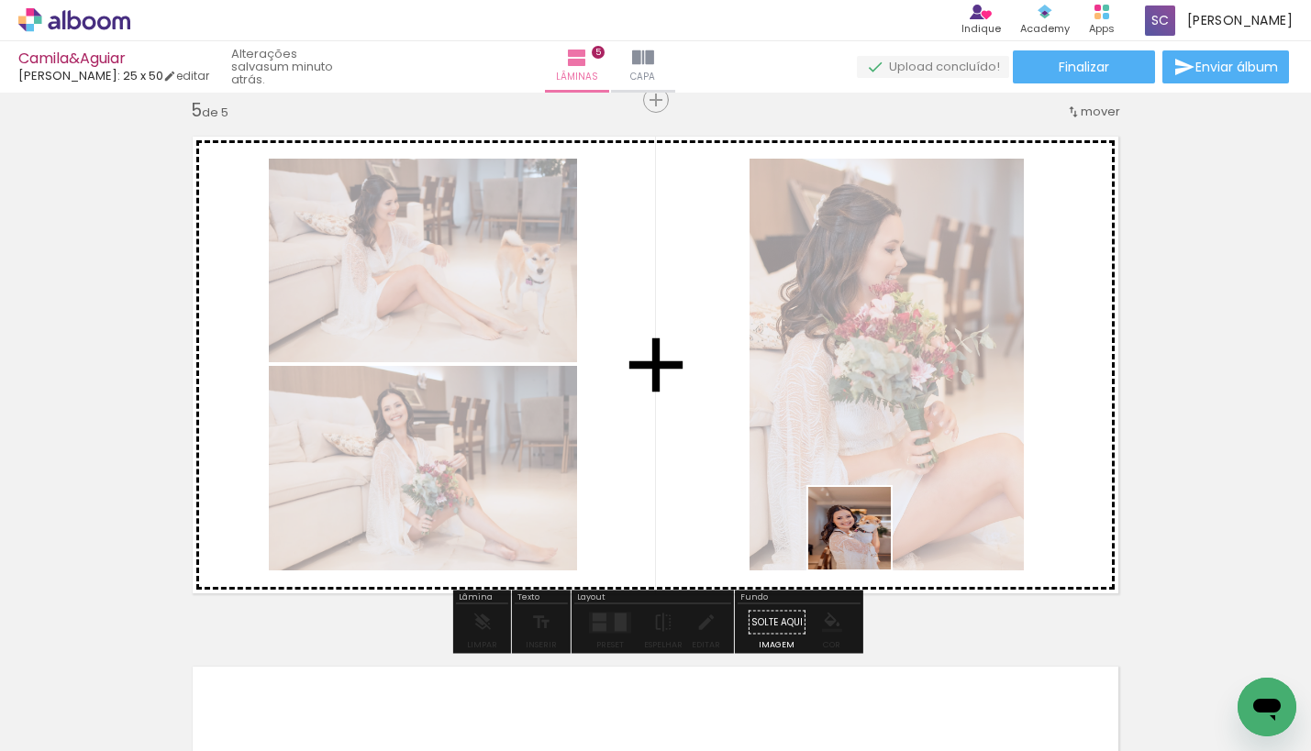
drag, startPoint x: 1053, startPoint y: 701, endPoint x: 863, endPoint y: 542, distance: 247.4
click at [863, 542] on quentale-workspace at bounding box center [655, 375] width 1311 height 751
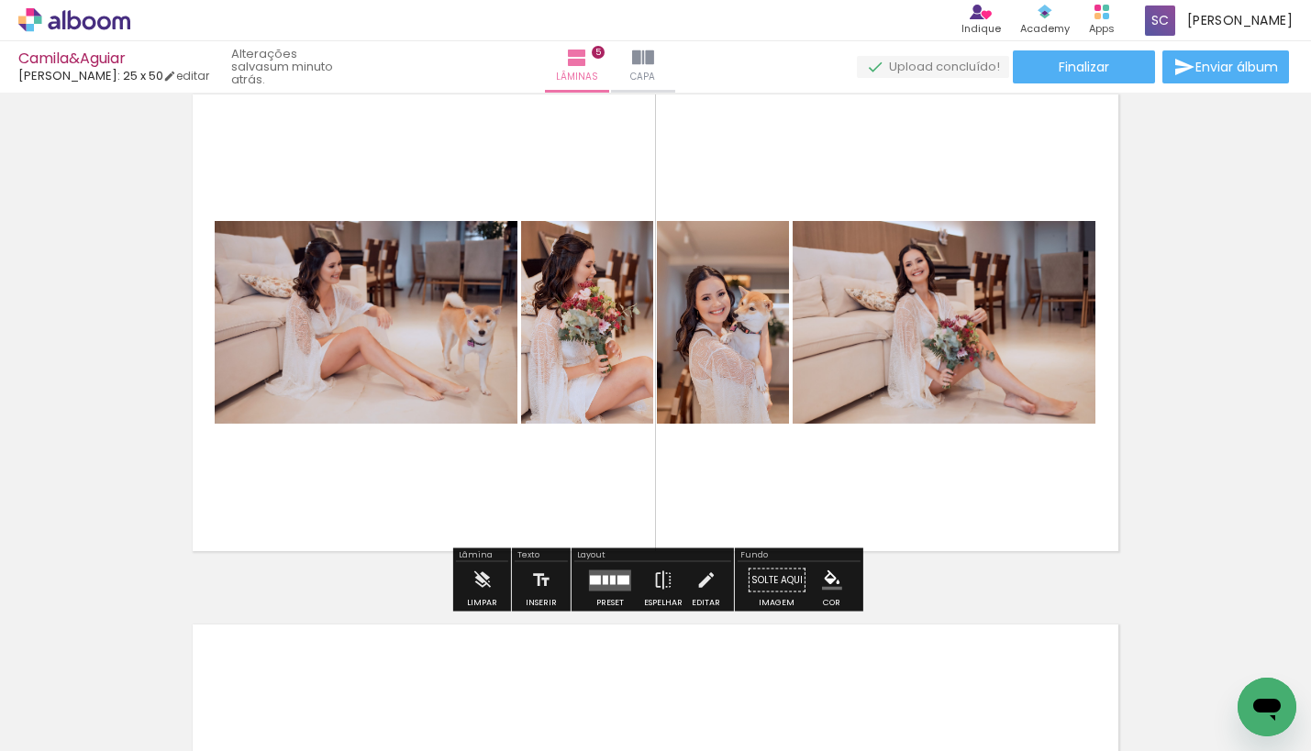
scroll to position [0, 1473]
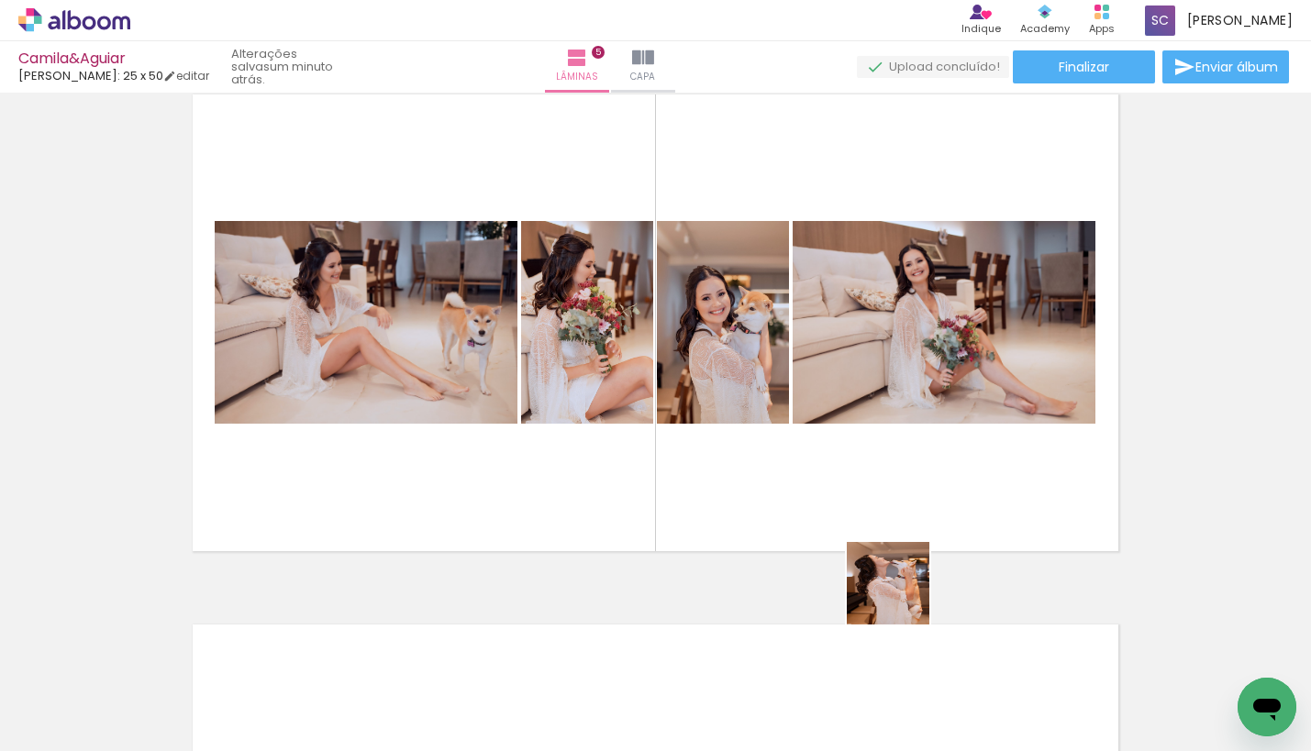
drag, startPoint x: 980, startPoint y: 698, endPoint x: 795, endPoint y: 456, distance: 304.3
click at [795, 456] on quentale-workspace at bounding box center [655, 375] width 1311 height 751
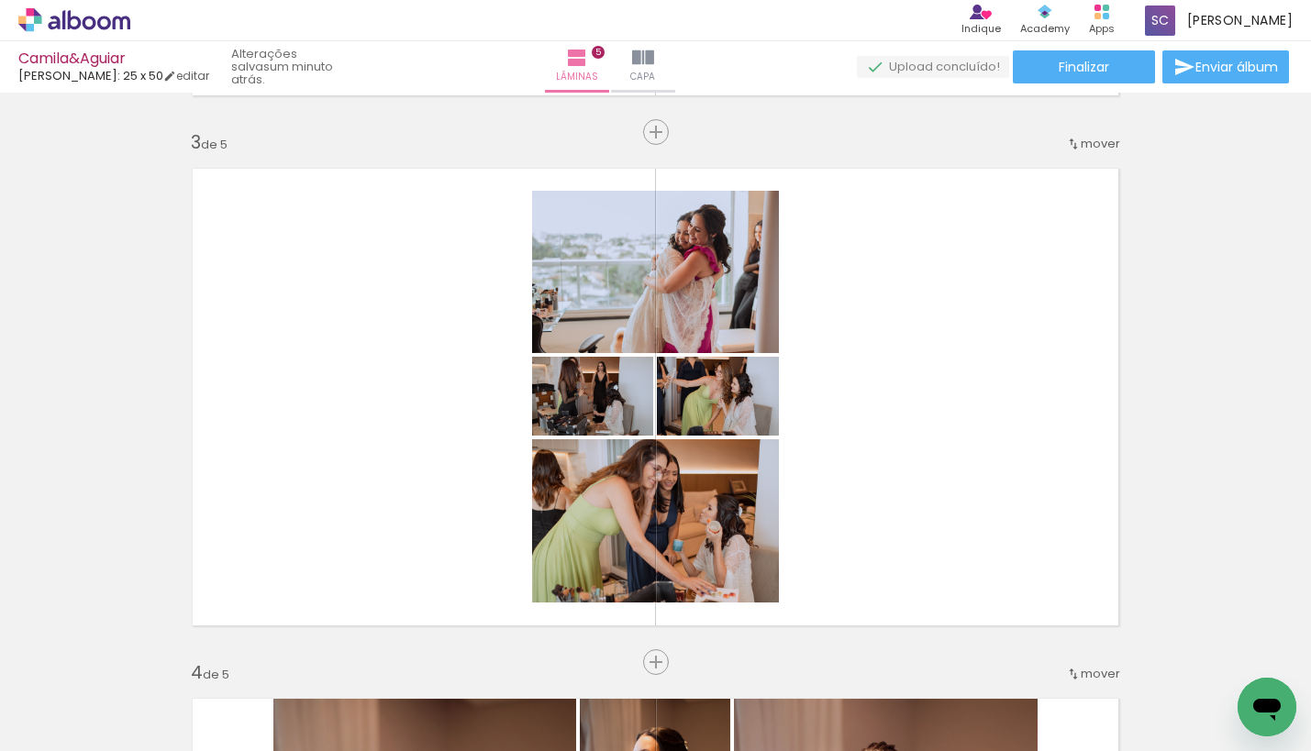
scroll to position [1010, 0]
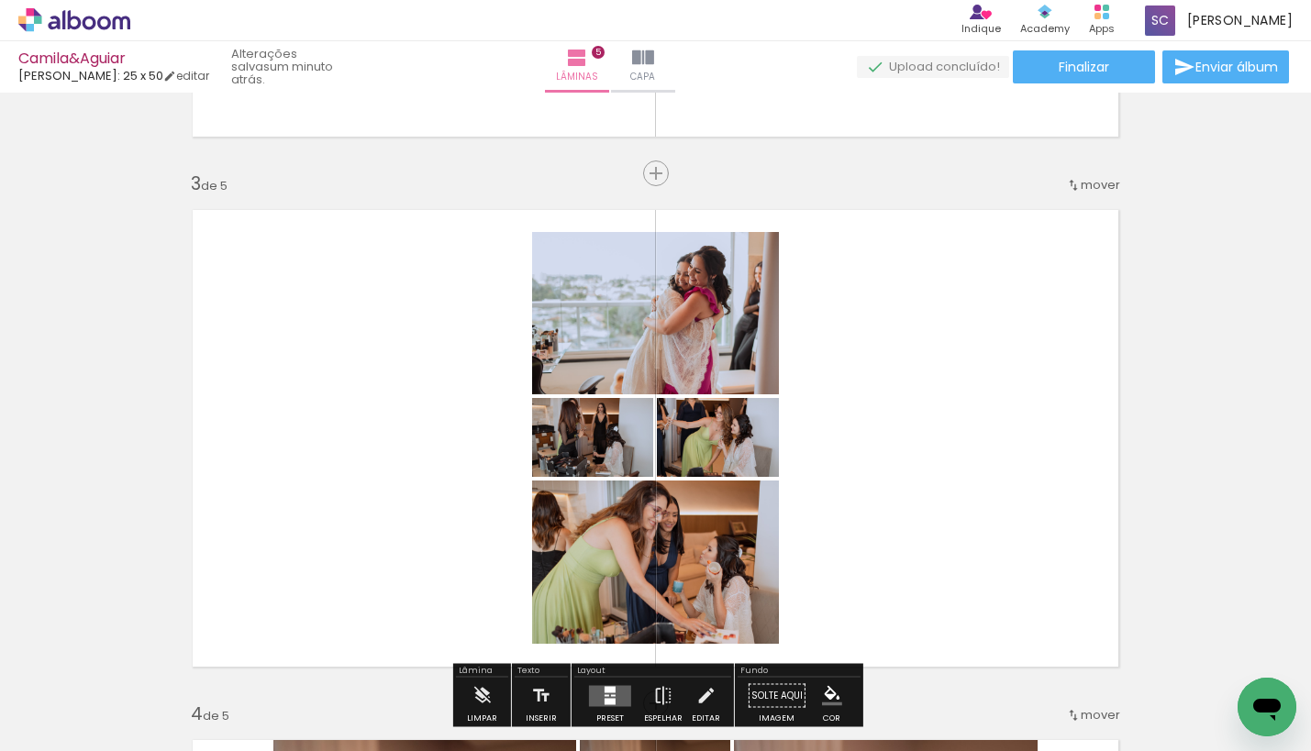
drag, startPoint x: 797, startPoint y: 696, endPoint x: 827, endPoint y: 523, distance: 176.0
click at [827, 523] on quentale-workspace at bounding box center [655, 375] width 1311 height 751
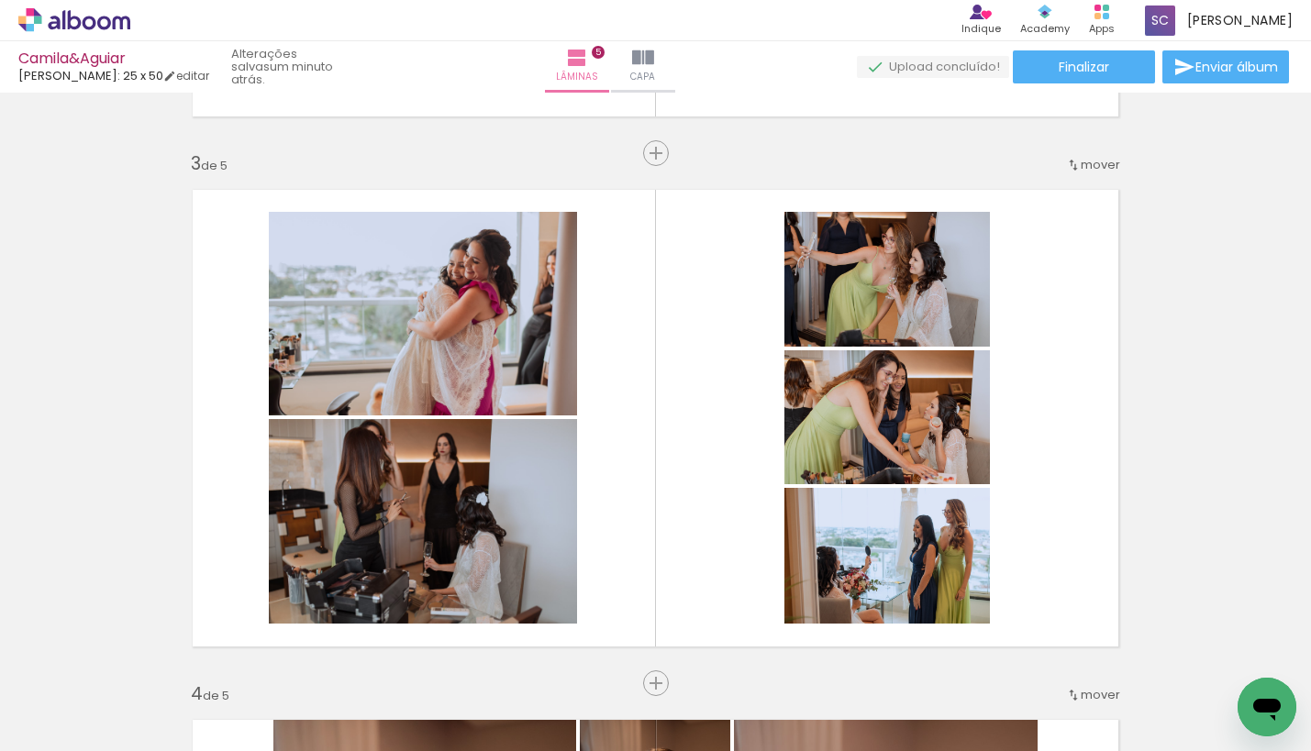
scroll to position [990, 0]
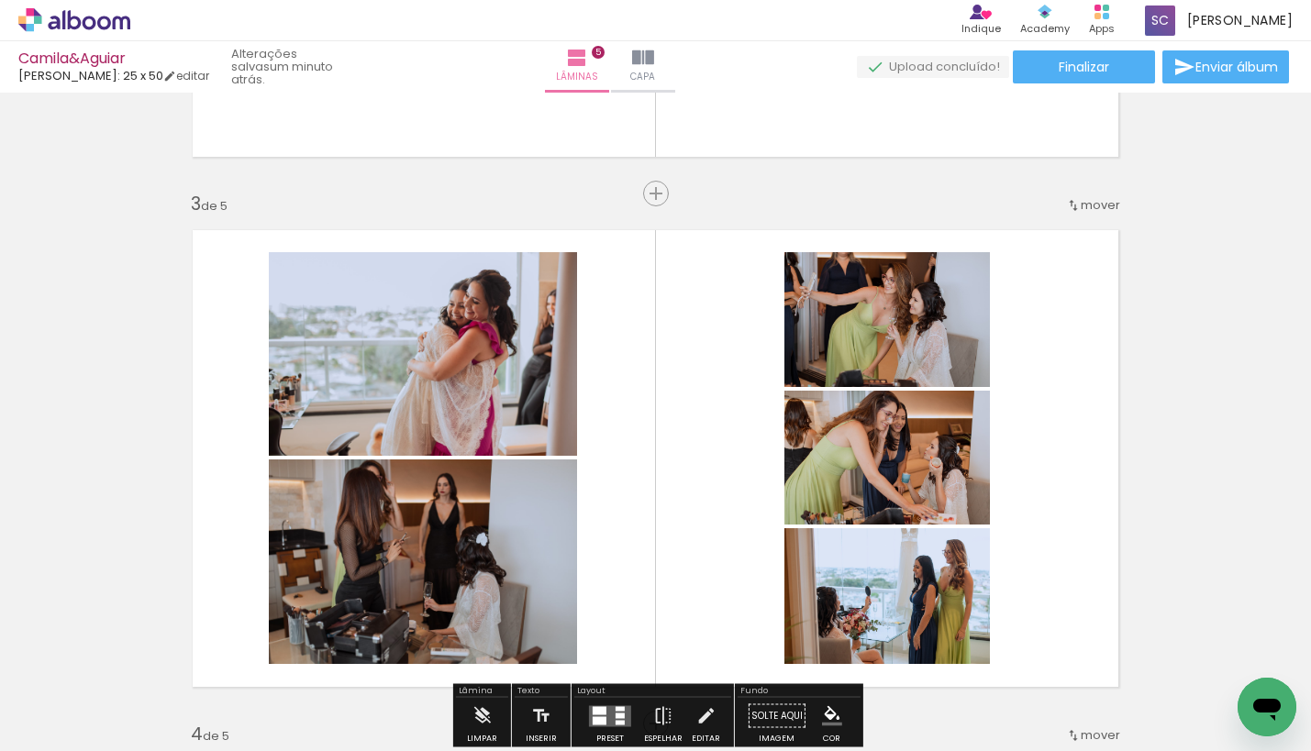
drag, startPoint x: 627, startPoint y: 703, endPoint x: 682, endPoint y: 561, distance: 152.4
click at [682, 561] on quentale-workspace at bounding box center [655, 375] width 1311 height 751
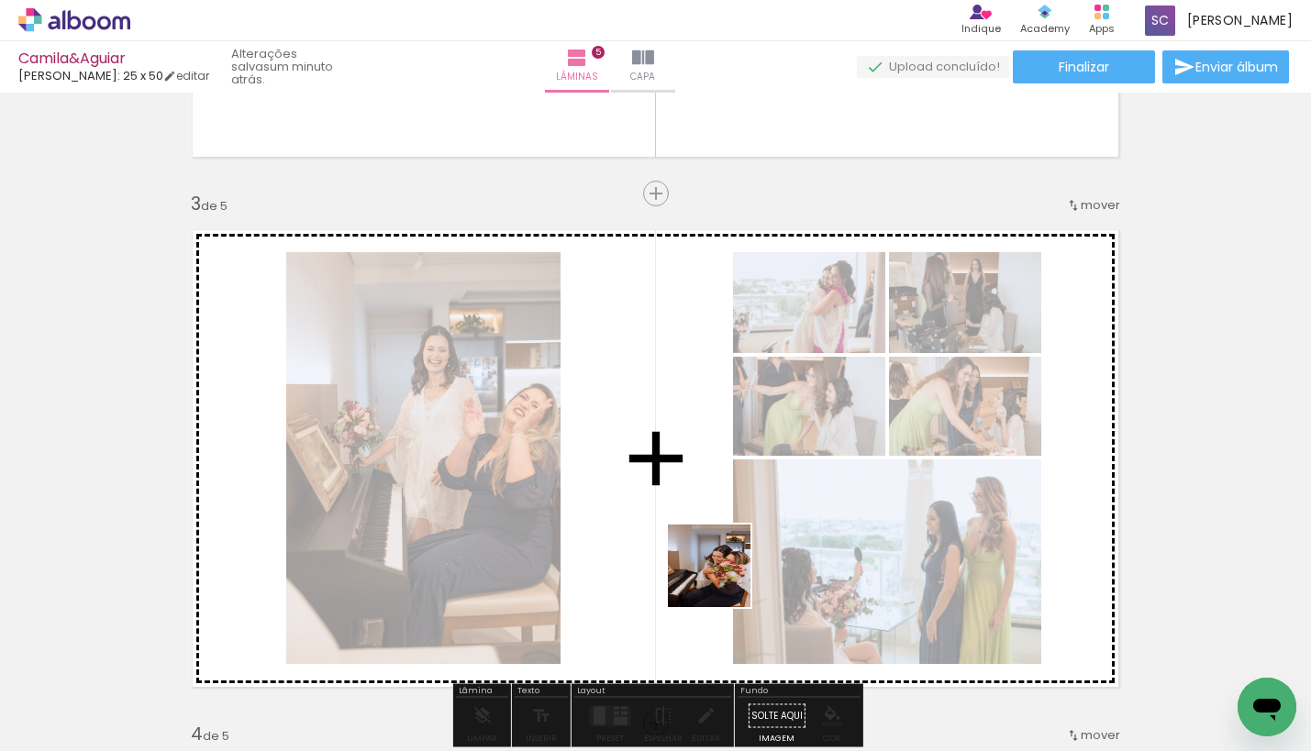
drag, startPoint x: 725, startPoint y: 703, endPoint x: 720, endPoint y: 561, distance: 142.3
click at [720, 561] on quentale-workspace at bounding box center [655, 375] width 1311 height 751
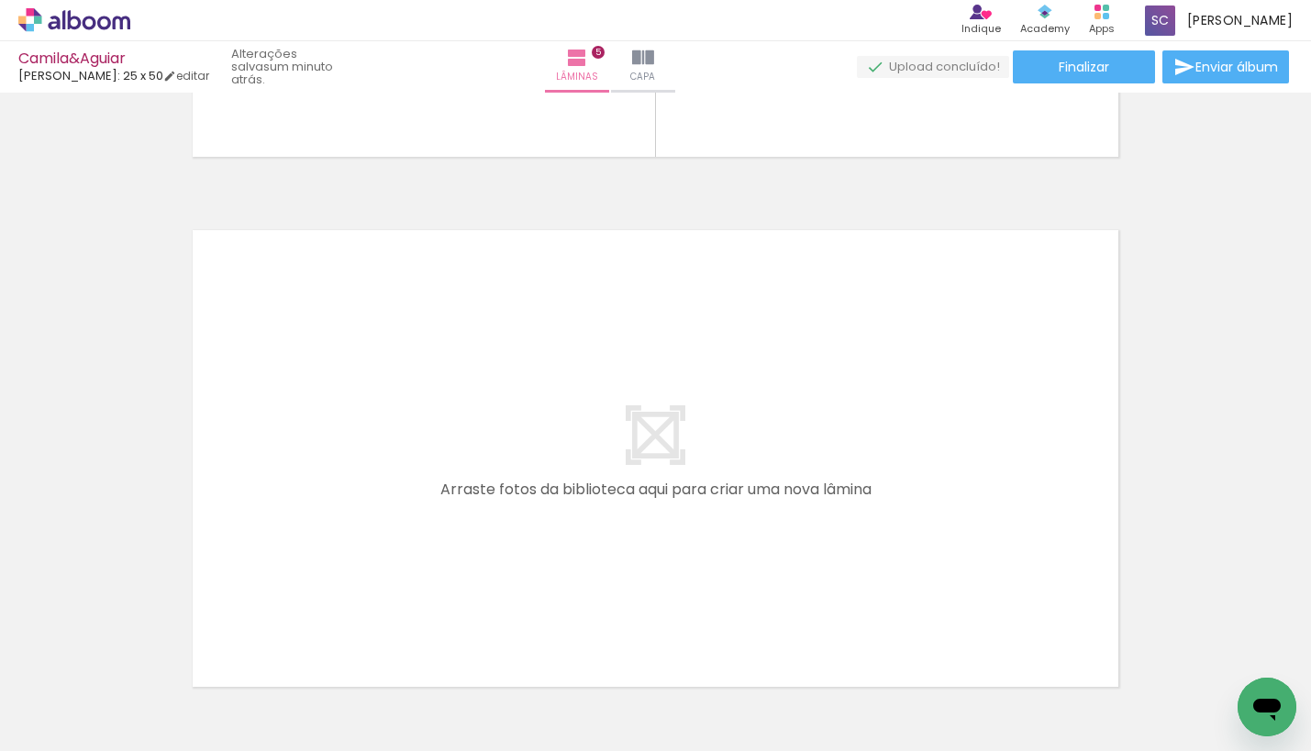
scroll to position [0, 2425]
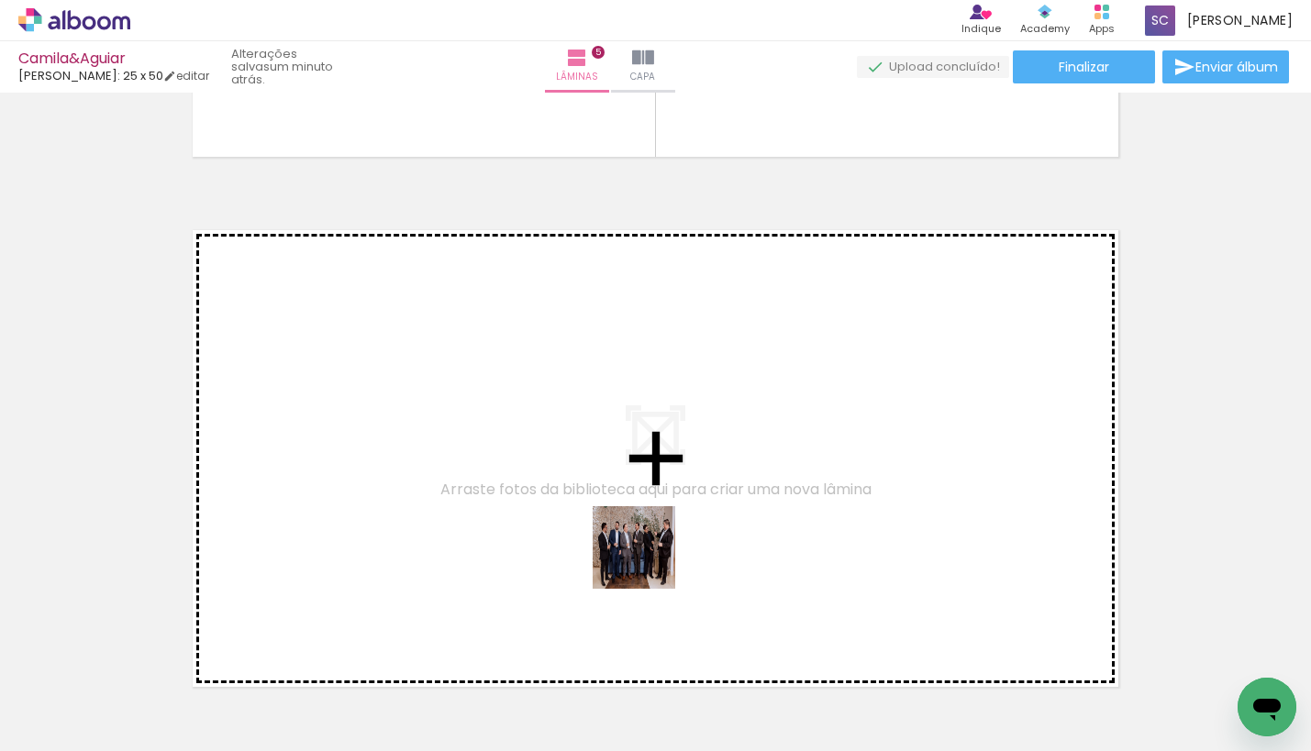
drag, startPoint x: 737, startPoint y: 691, endPoint x: 611, endPoint y: 504, distance: 225.9
click at [611, 504] on quentale-workspace at bounding box center [655, 375] width 1311 height 751
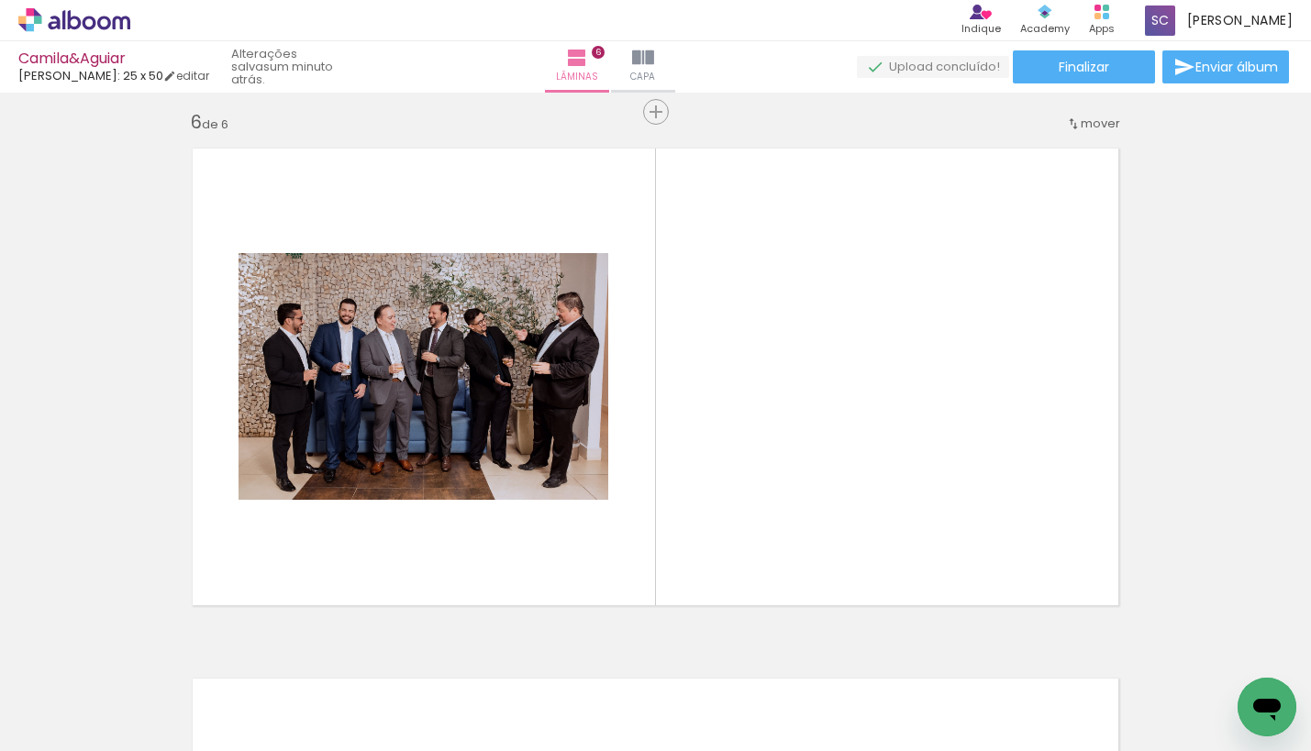
scroll to position [2673, 0]
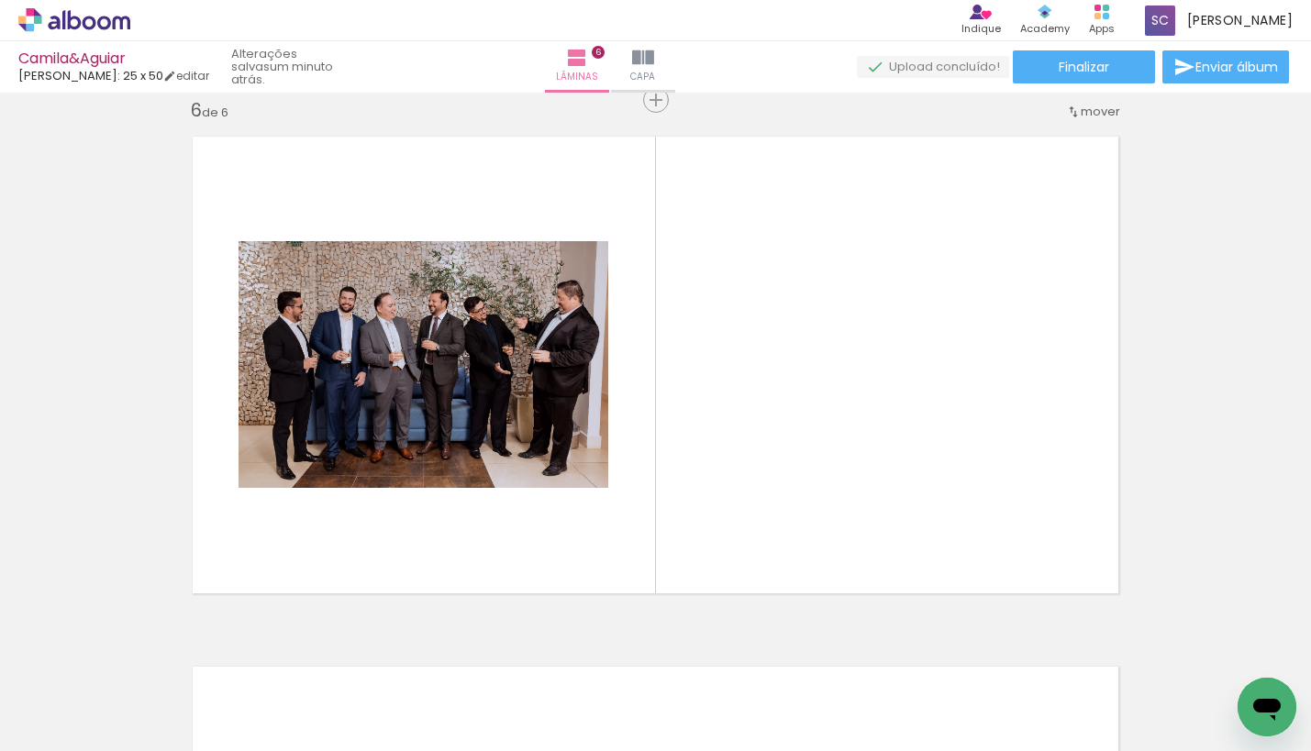
drag, startPoint x: 837, startPoint y: 710, endPoint x: 699, endPoint y: 364, distance: 372.5
click at [699, 364] on quentale-workspace at bounding box center [655, 375] width 1311 height 751
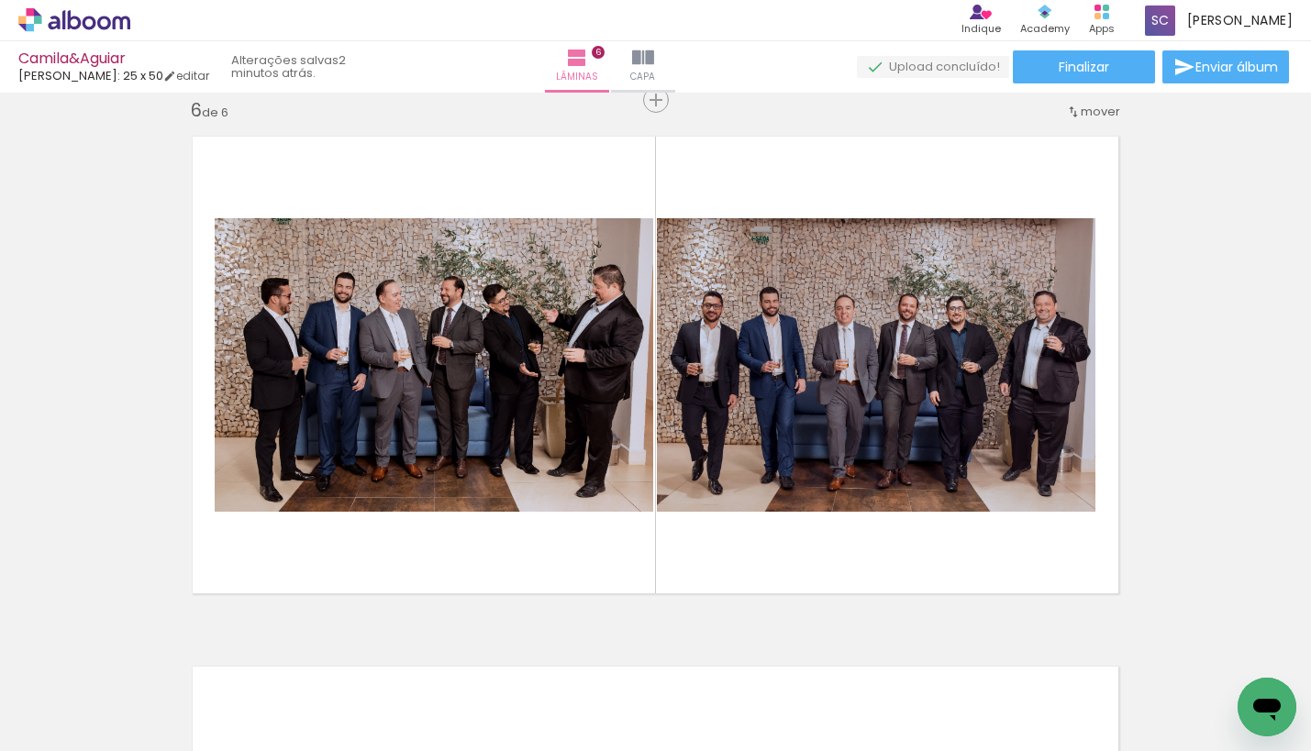
click at [933, 692] on div at bounding box center [943, 689] width 61 height 91
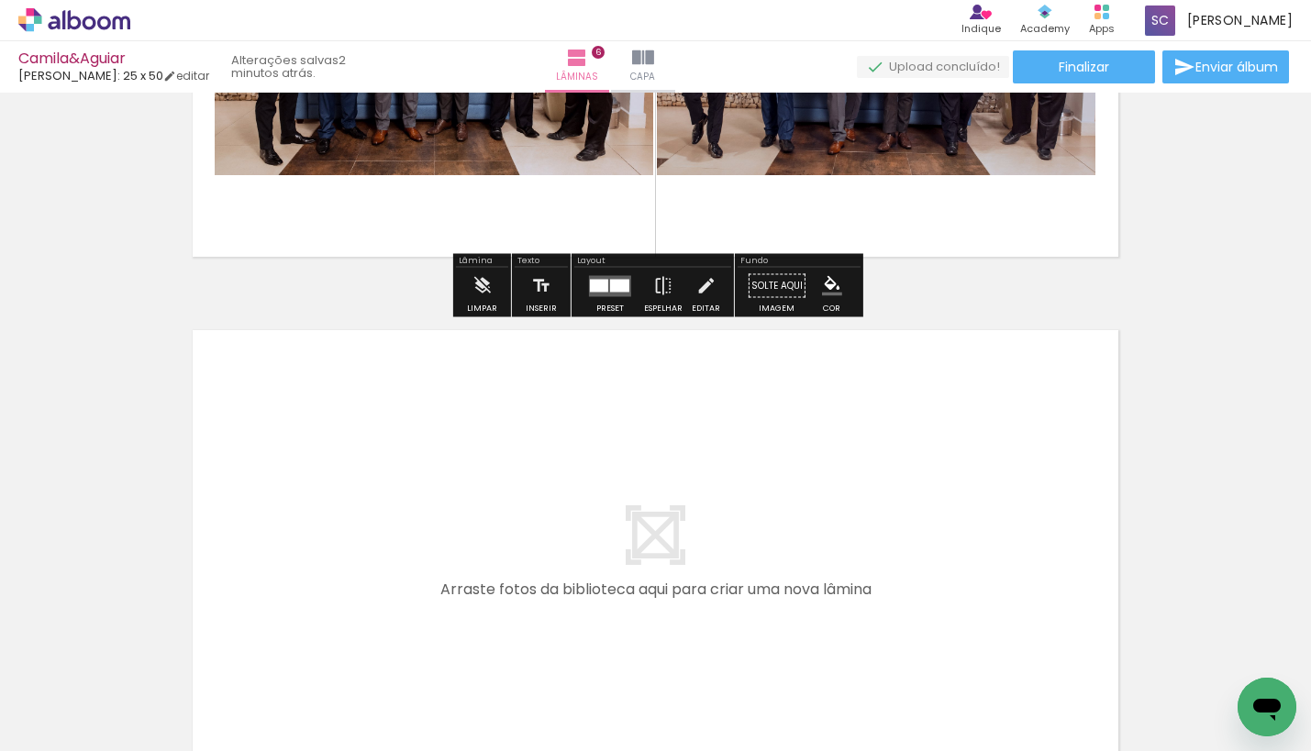
scroll to position [3041, 0]
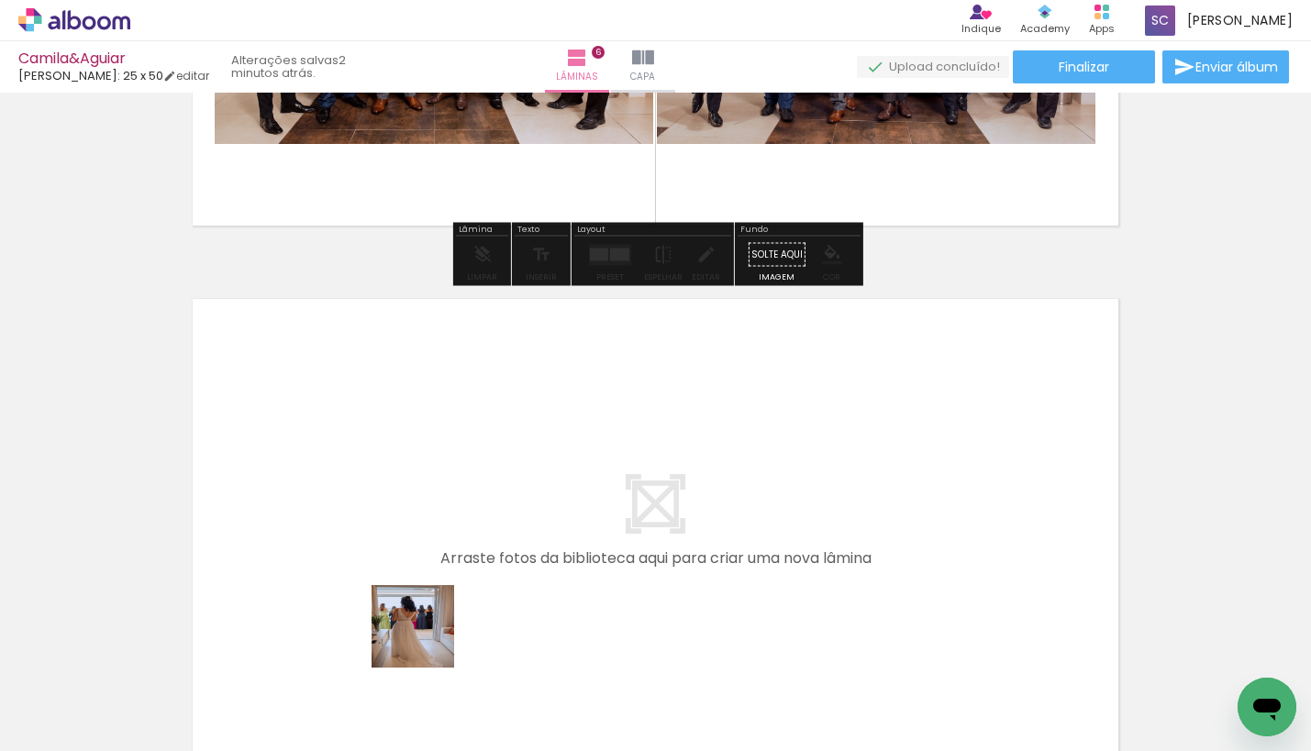
drag, startPoint x: 426, startPoint y: 707, endPoint x: 430, endPoint y: 491, distance: 216.5
click at [430, 491] on quentale-workspace at bounding box center [655, 375] width 1311 height 751
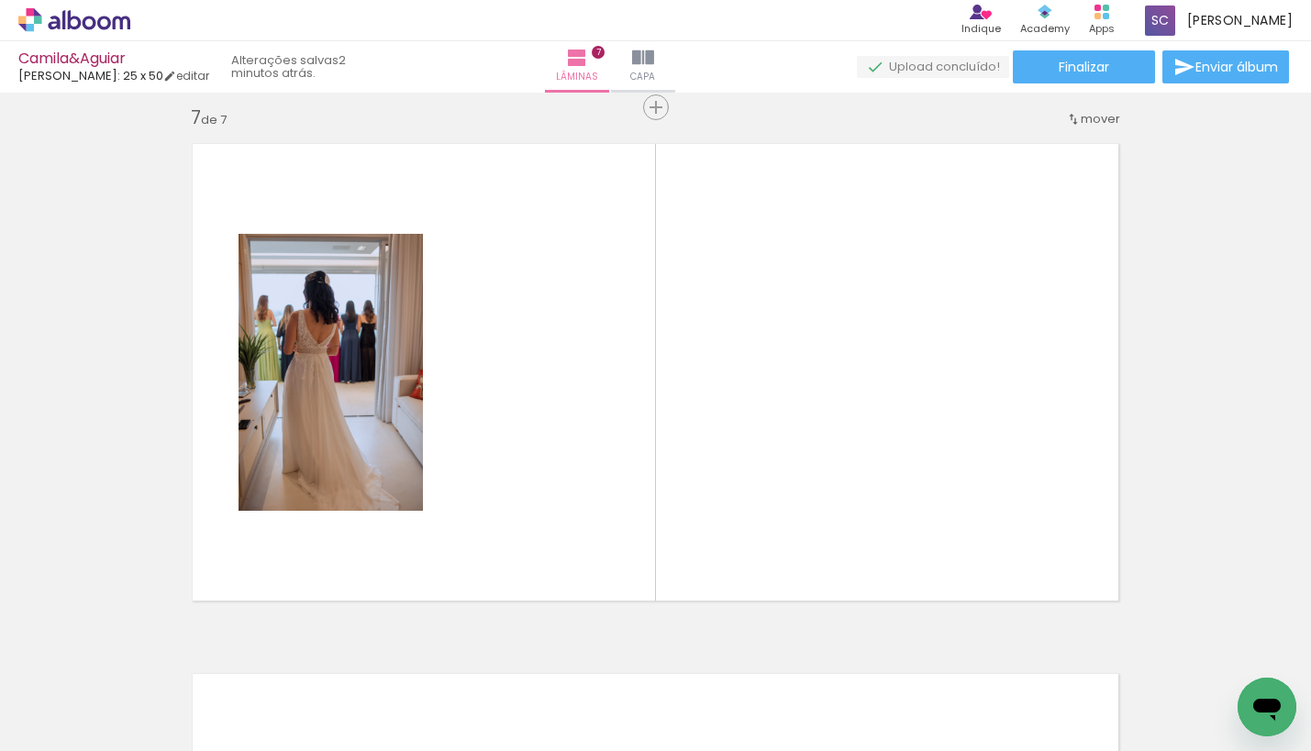
scroll to position [3204, 0]
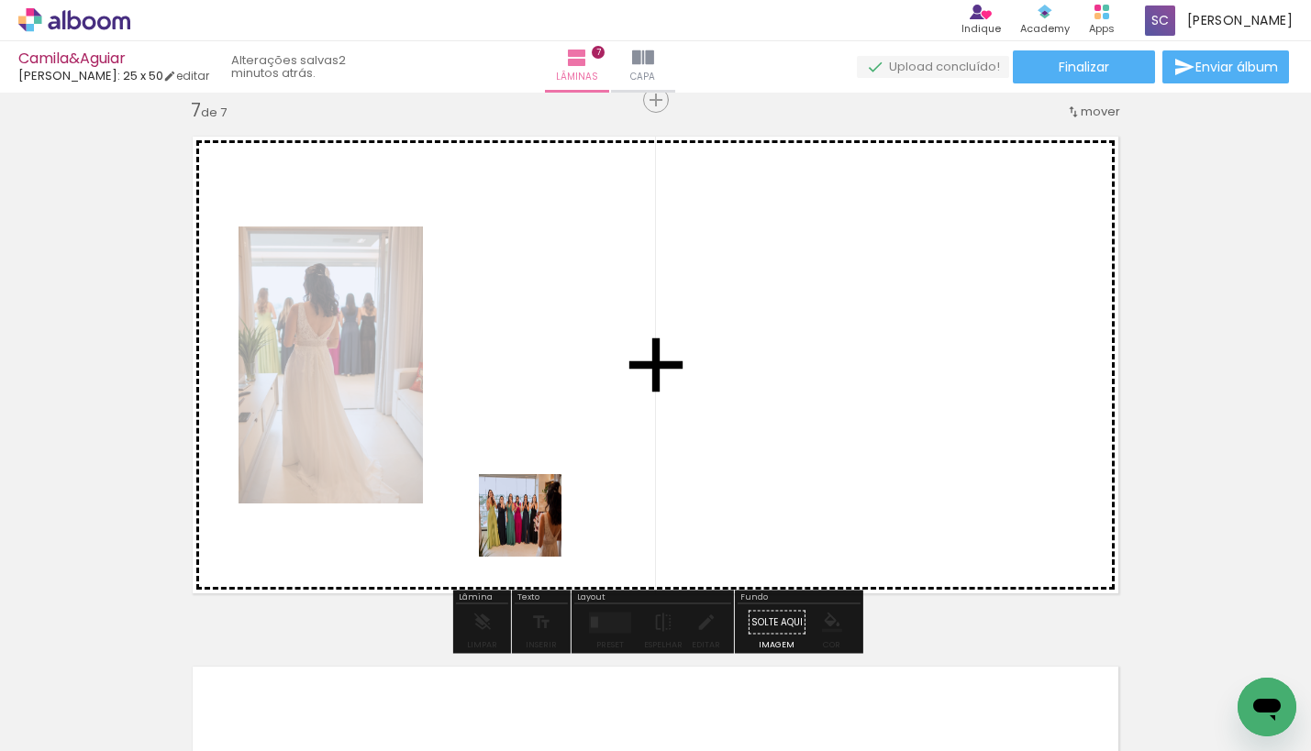
drag, startPoint x: 534, startPoint y: 675, endPoint x: 534, endPoint y: 463, distance: 211.9
click at [534, 463] on quentale-workspace at bounding box center [655, 375] width 1311 height 751
